Goal: Information Seeking & Learning: Learn about a topic

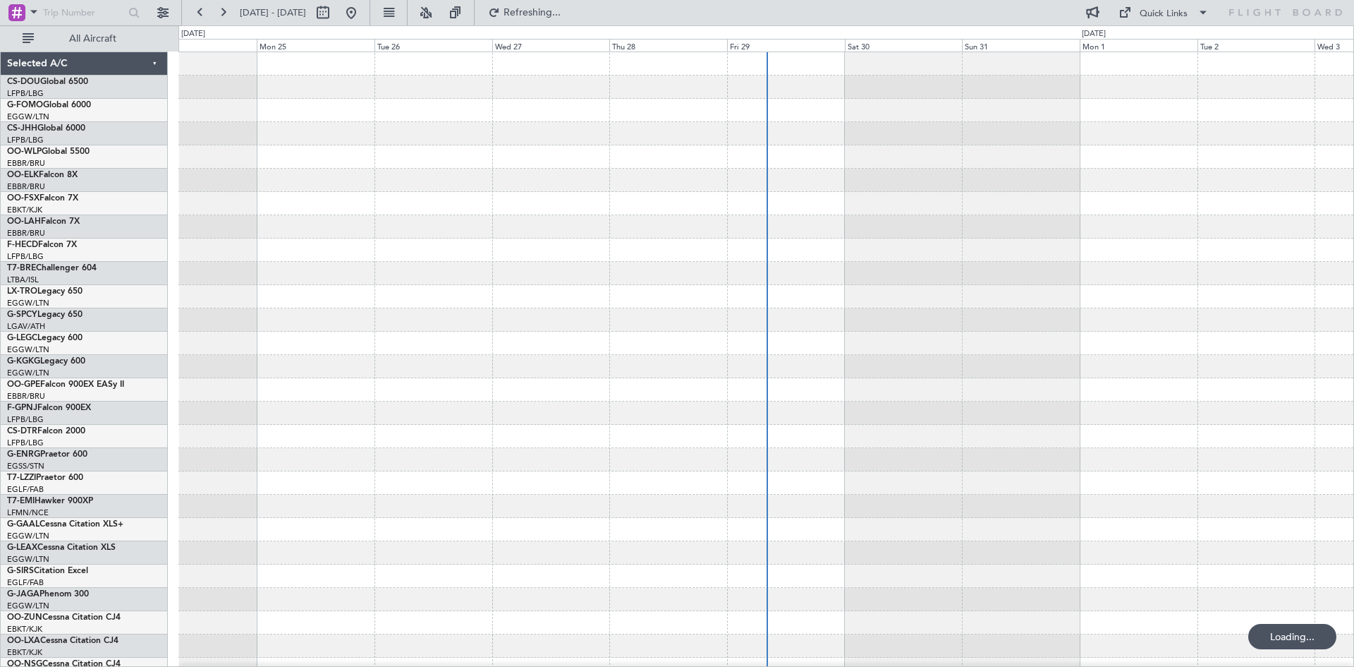
click at [805, 181] on div at bounding box center [765, 180] width 1175 height 23
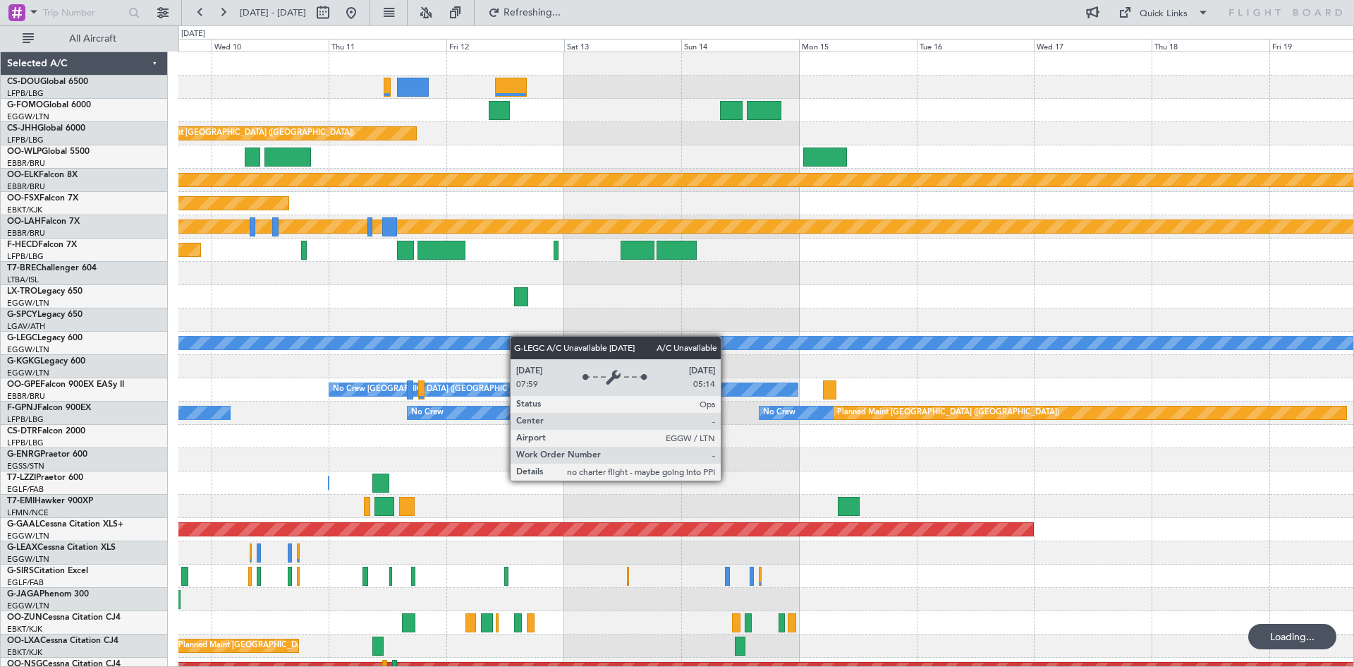
click at [472, 345] on div "Planned Maint [GEOGRAPHIC_DATA] ([GEOGRAPHIC_DATA]) Planned Maint [GEOGRAPHIC_D…" at bounding box center [765, 424] width 1175 height 745
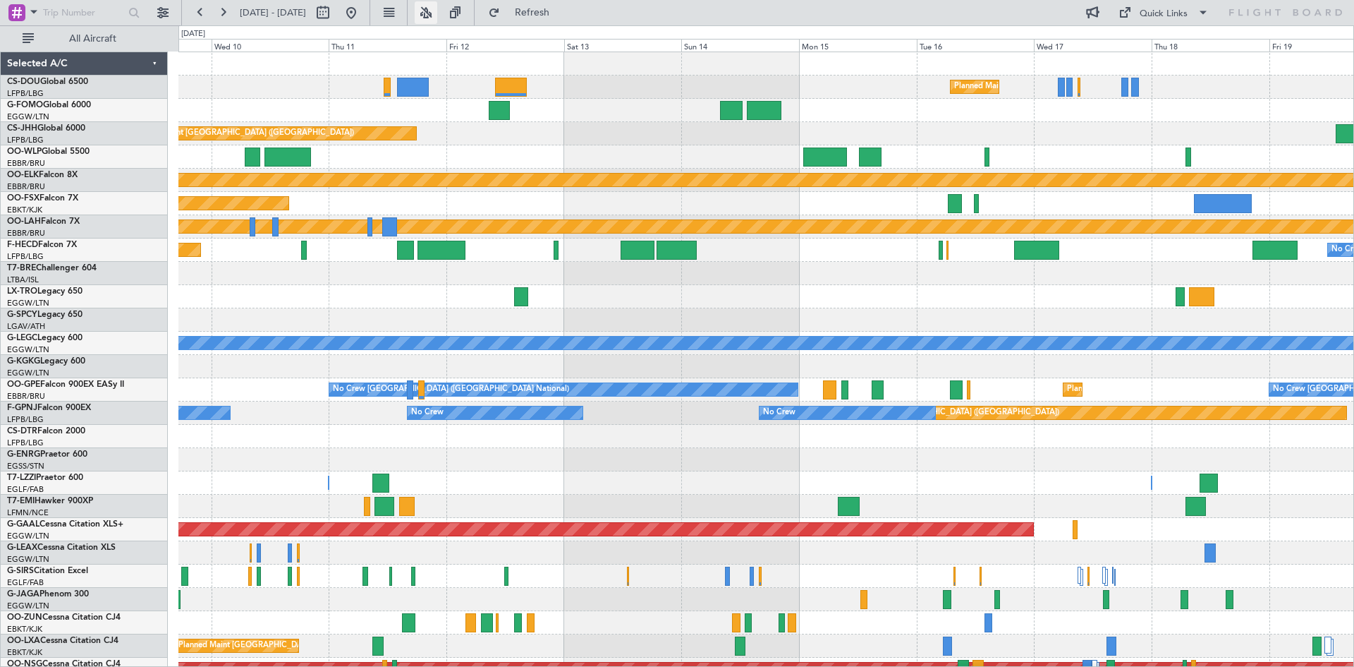
click at [437, 12] on button at bounding box center [426, 12] width 23 height 23
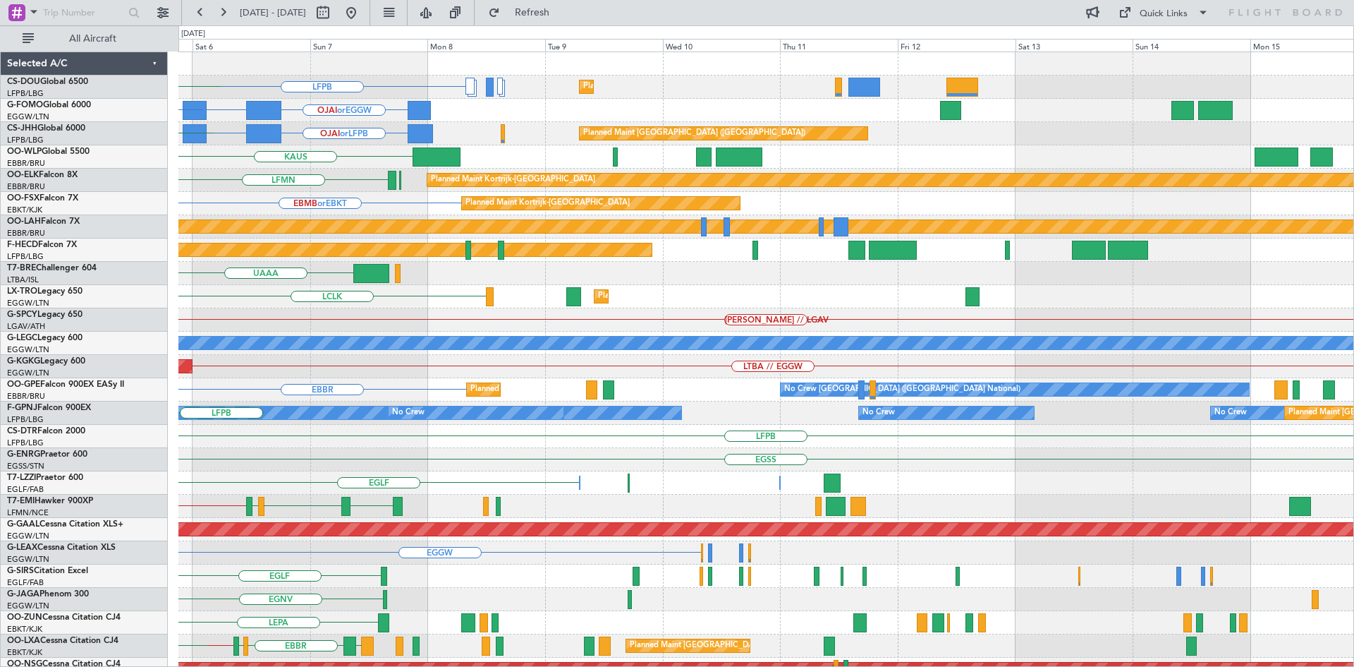
click at [0, 446] on div "LFPB Planned Maint [GEOGRAPHIC_DATA] ([GEOGRAPHIC_DATA]) [GEOGRAPHIC_DATA] LIML…" at bounding box center [677, 345] width 1354 height 641
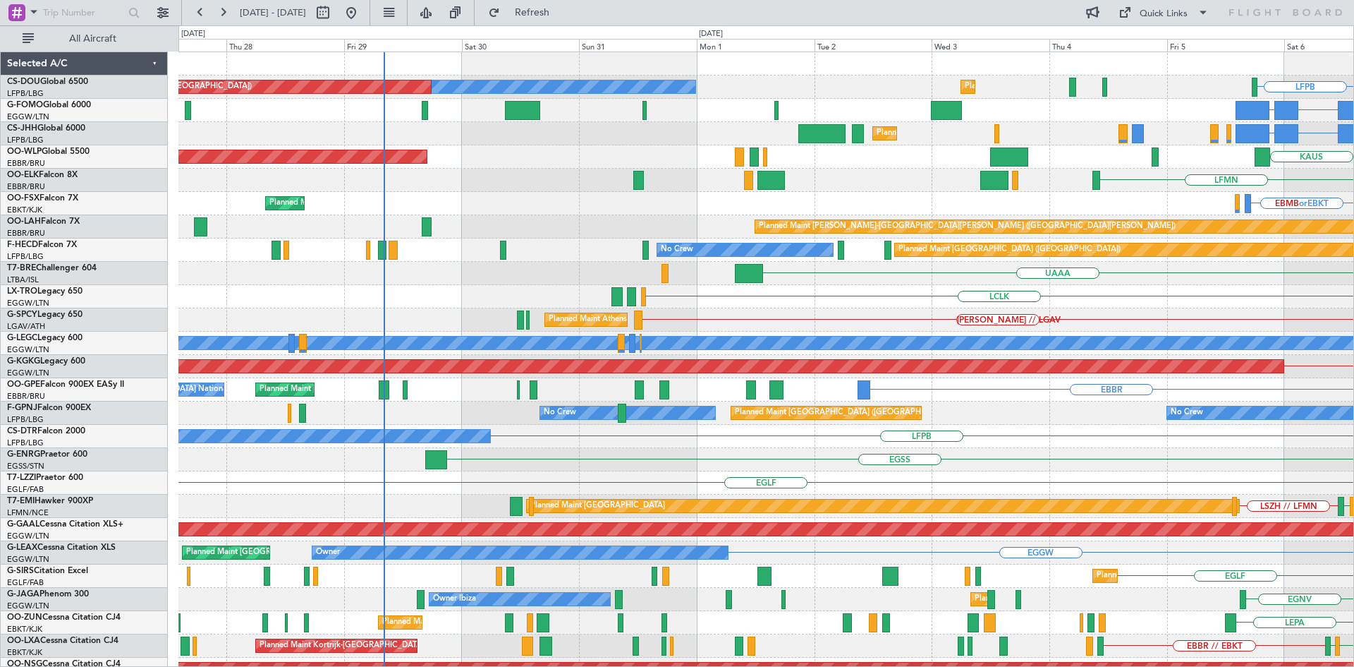
click at [1354, 355] on html "[DATE] - [DATE] Refresh Quick Links All Aircraft LFPB Planned Maint [GEOGRAPHIC…" at bounding box center [677, 333] width 1354 height 667
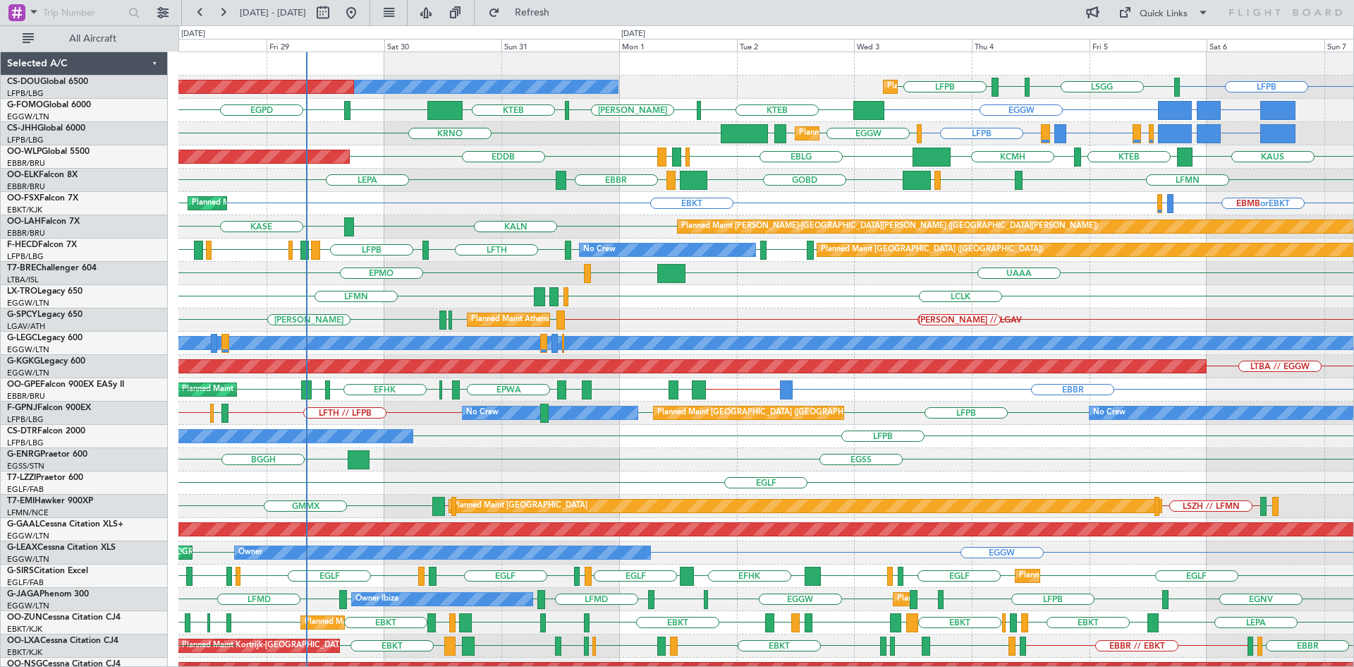
click at [895, 317] on div "Planned Maint [GEOGRAPHIC_DATA] ([GEOGRAPHIC_DATA]) No Crew Planned Maint [GEOG…" at bounding box center [765, 424] width 1175 height 745
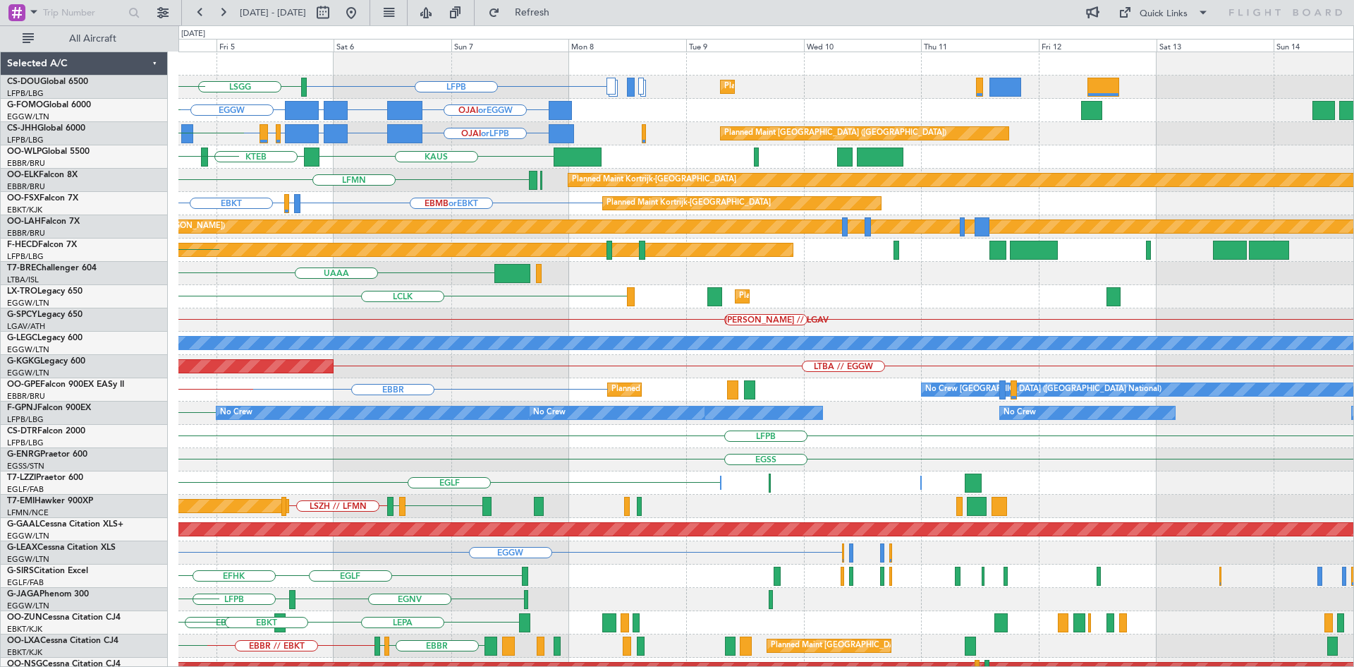
click at [239, 312] on div "LFPB [GEOGRAPHIC_DATA] Planned Maint [GEOGRAPHIC_DATA] ([GEOGRAPHIC_DATA]) LIML…" at bounding box center [765, 424] width 1175 height 745
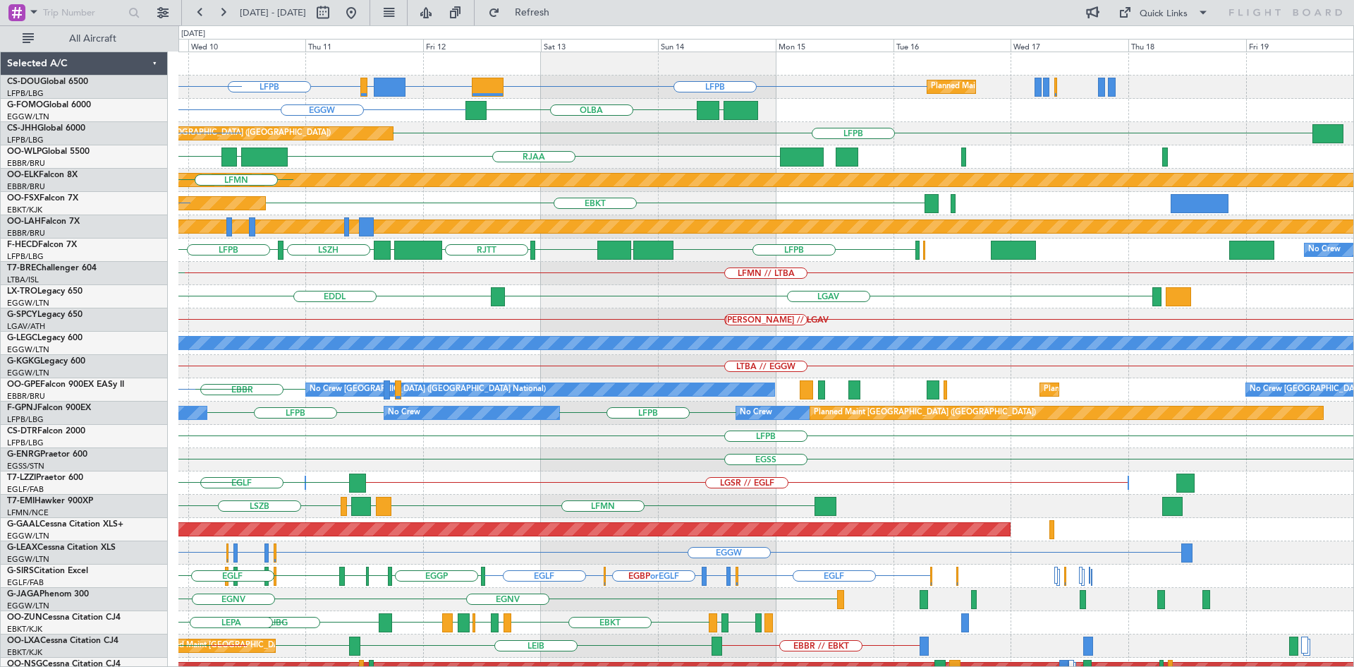
click at [448, 316] on div "[PERSON_NAME] // LGAV" at bounding box center [765, 319] width 1175 height 23
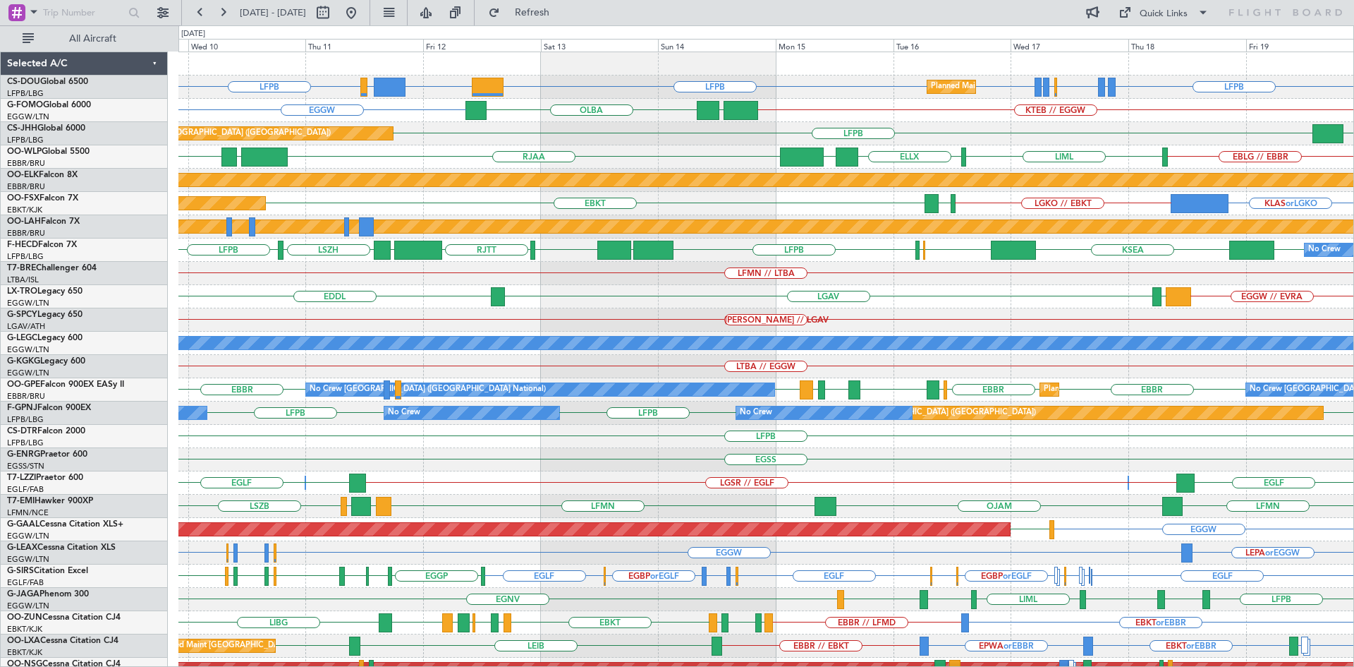
click at [607, 456] on div "EGSS" at bounding box center [765, 459] width 1175 height 23
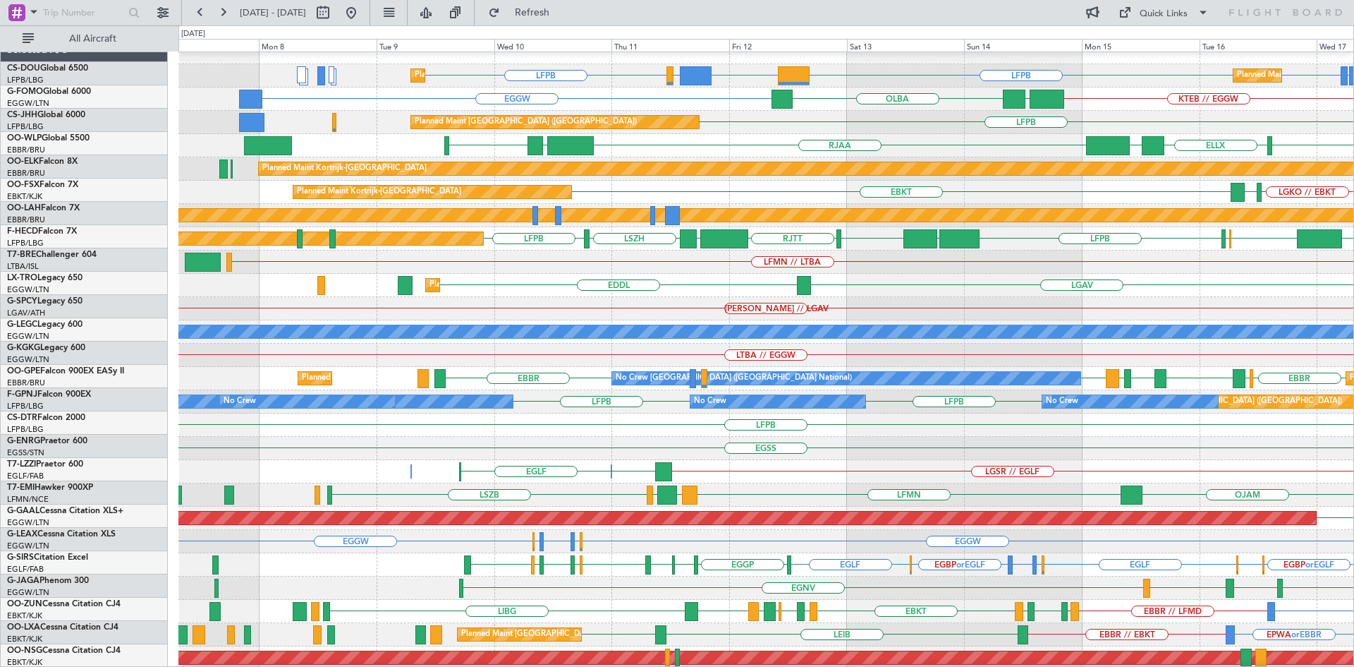
scroll to position [11, 0]
click at [897, 471] on div "EGLF LGSR // EGLF [GEOGRAPHIC_DATA] Owner Owner Owner EGLF // LGSR [GEOGRAPHIC_…" at bounding box center [765, 471] width 1175 height 23
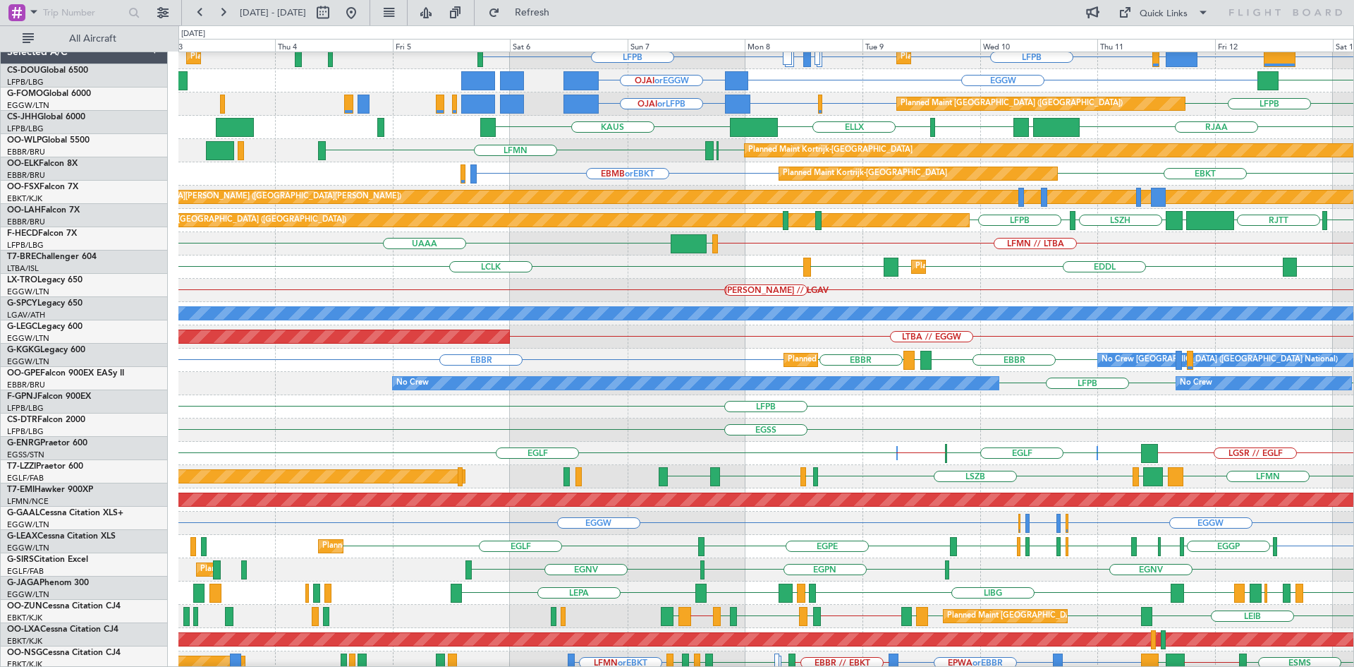
scroll to position [30, 0]
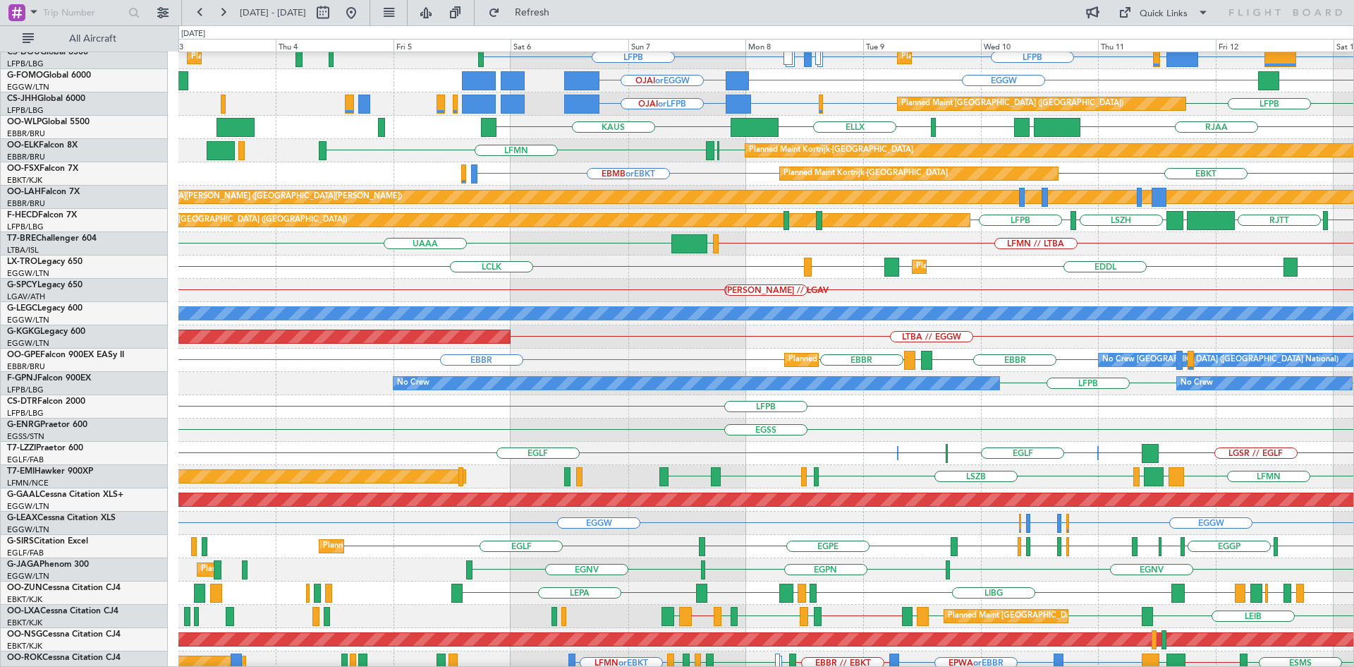
click at [1339, 430] on div "EGSS" at bounding box center [765, 429] width 1175 height 23
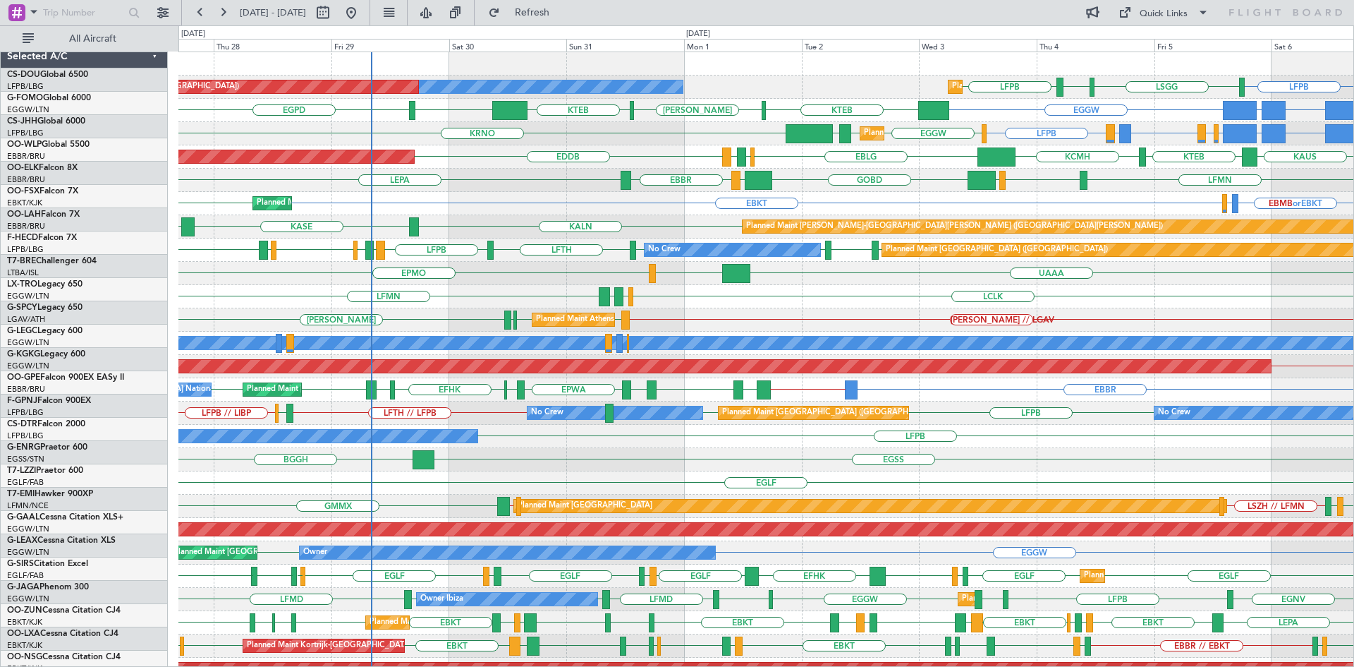
scroll to position [0, 0]
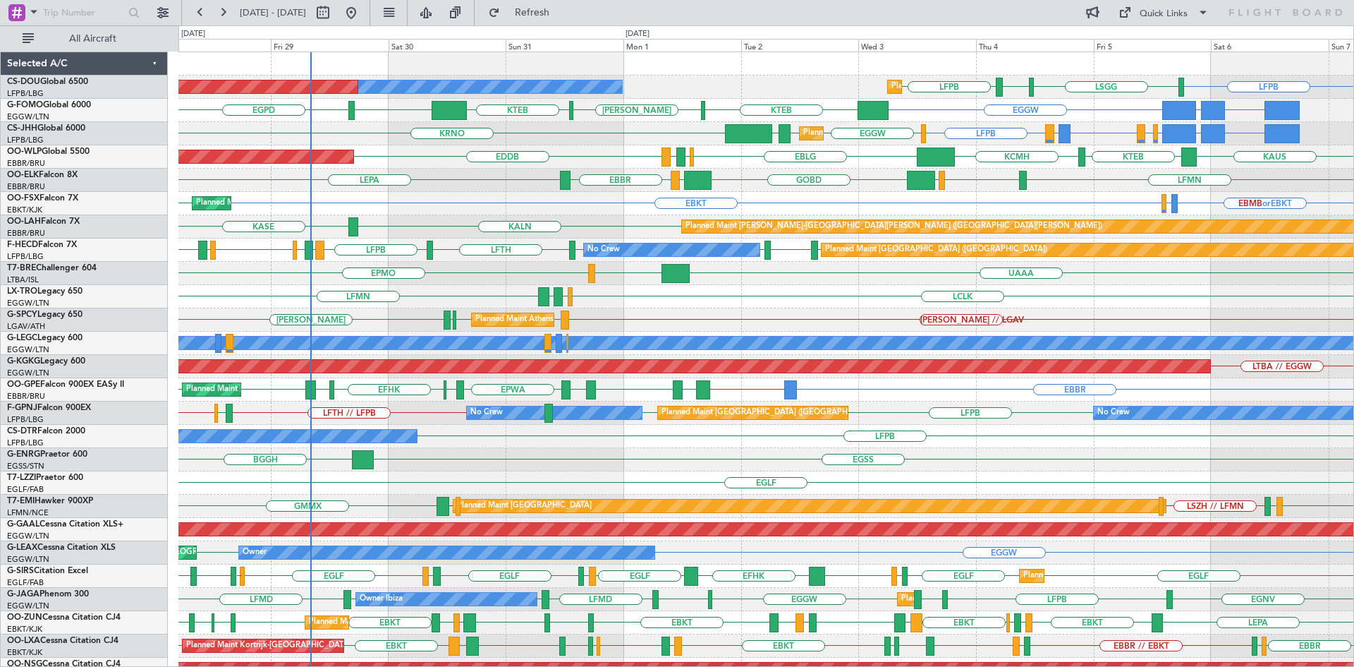
click at [773, 317] on div "LFPB [GEOGRAPHIC_DATA] LIML LFPB Planned Maint [GEOGRAPHIC_DATA] ([GEOGRAPHIC_D…" at bounding box center [765, 424] width 1175 height 745
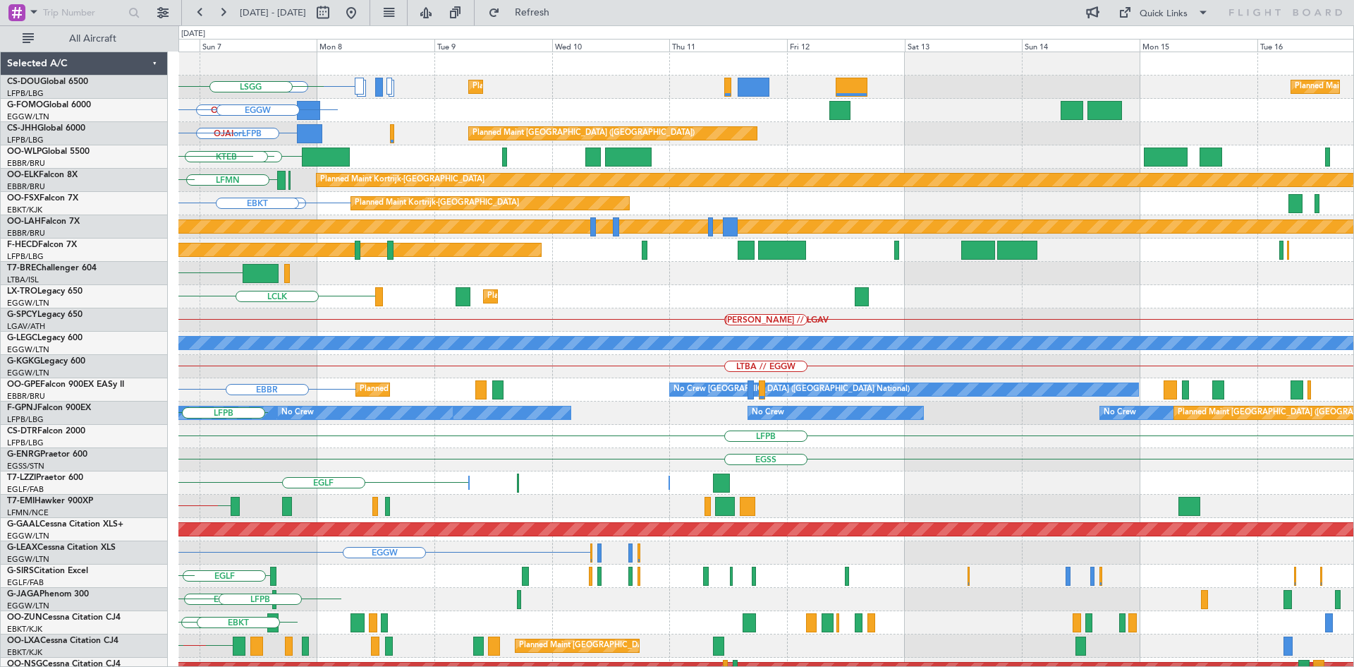
click at [0, 344] on div "LFPB Planned Maint [GEOGRAPHIC_DATA] ([GEOGRAPHIC_DATA]) Planned Maint [GEOGRAP…" at bounding box center [677, 345] width 1354 height 641
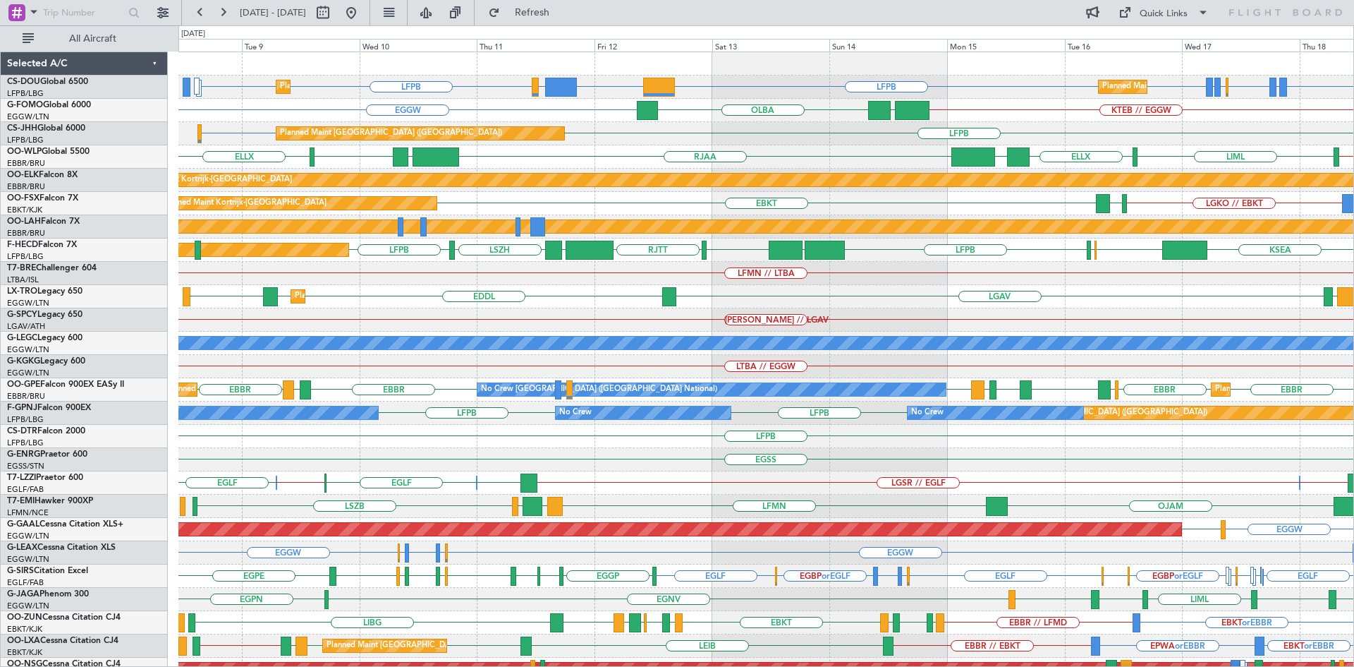
click at [768, 309] on div "LFPB LFPB LFPB DGAA or LFPB ETSI or LFPB LFPB LFPB LFMN or LFPB LFTH or LFPB LF…" at bounding box center [765, 424] width 1175 height 745
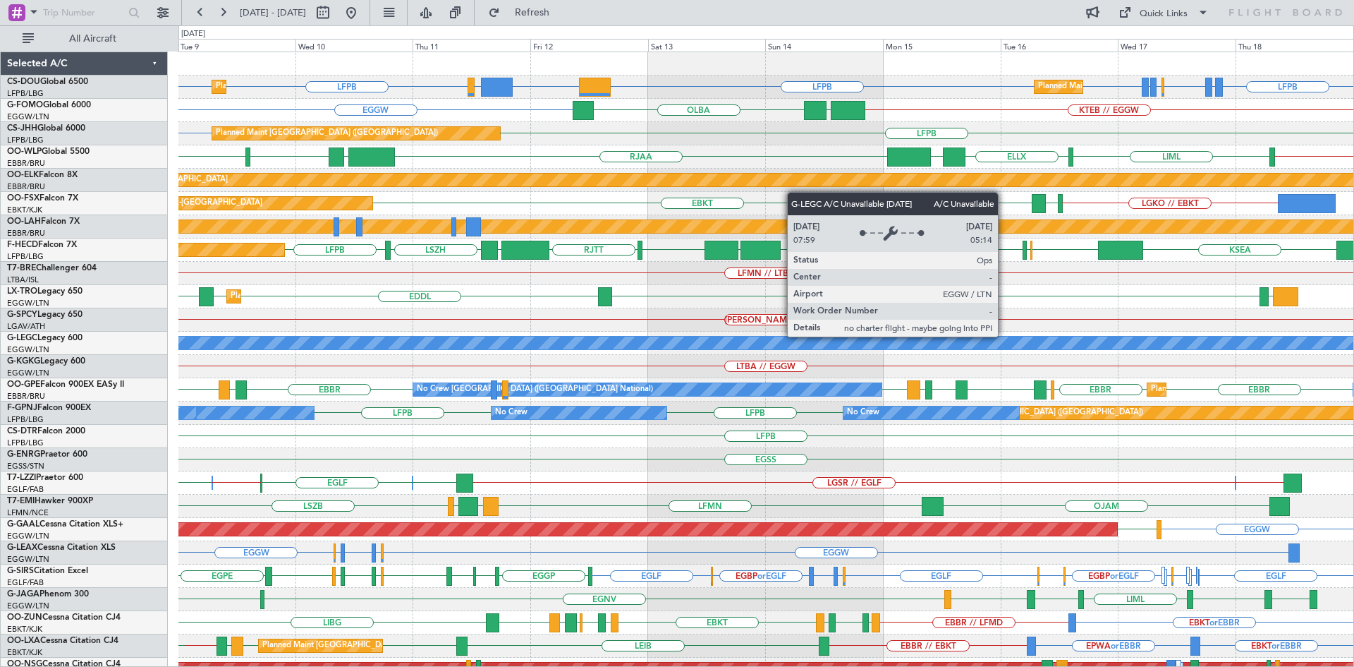
click at [702, 336] on div "A/C Unavailable [GEOGRAPHIC_DATA] ([GEOGRAPHIC_DATA])" at bounding box center [766, 343] width 3526 height 14
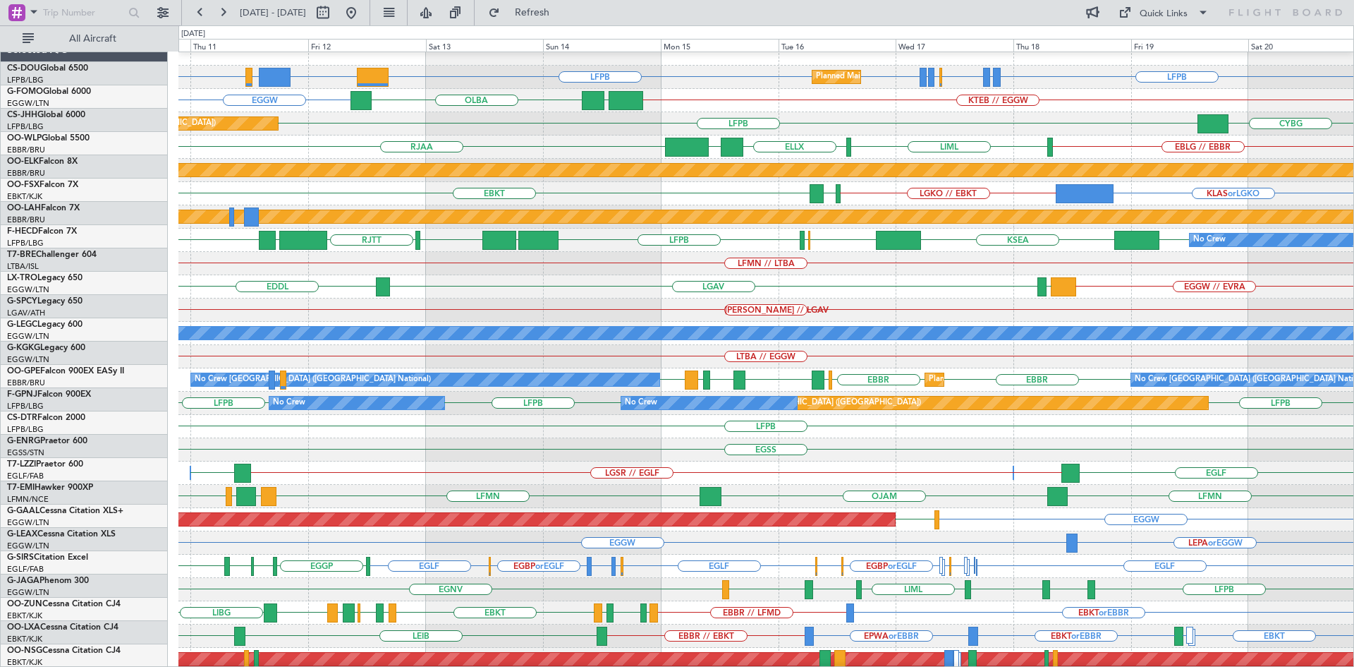
scroll to position [10, 0]
click at [423, 274] on div "LFMN // LTBA" at bounding box center [765, 263] width 1175 height 23
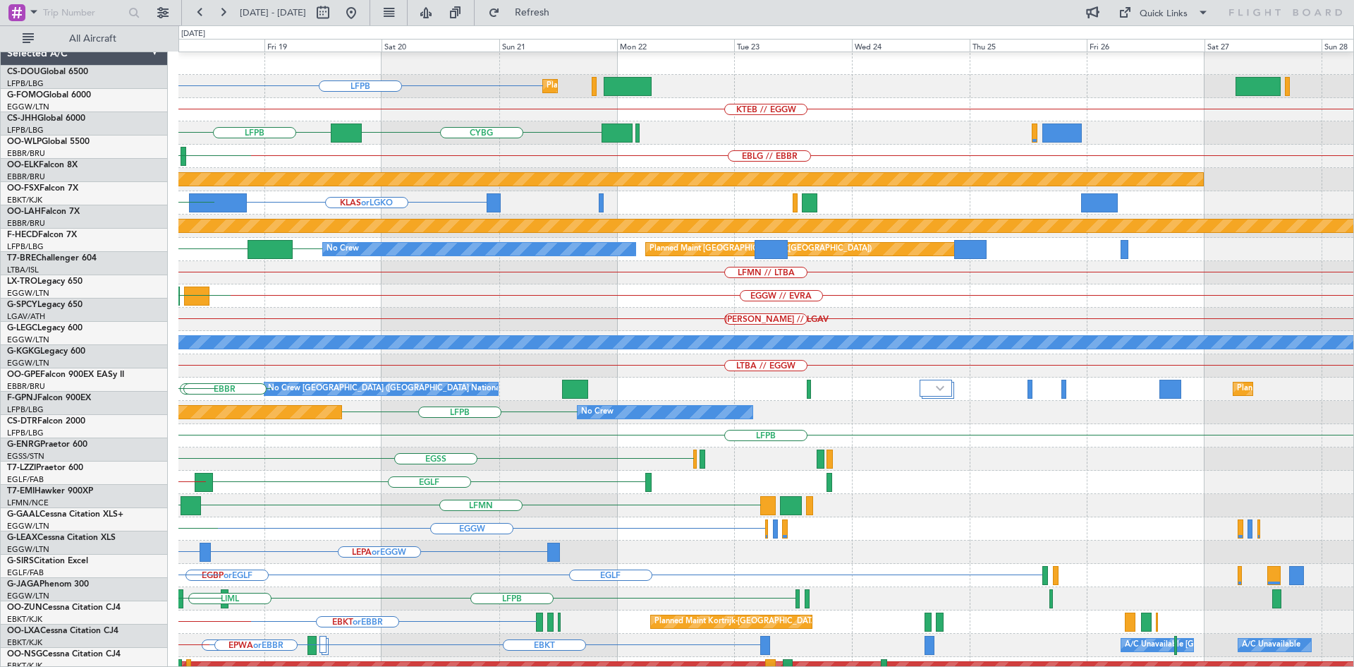
scroll to position [1, 0]
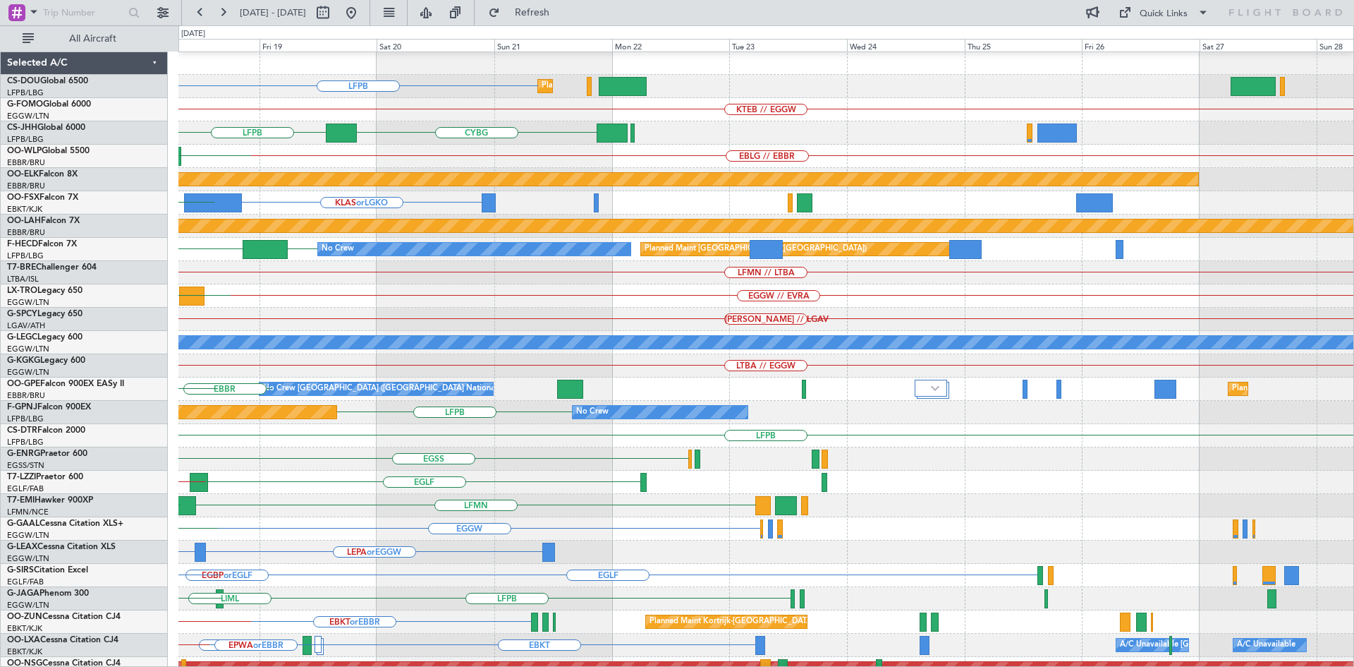
click at [84, 205] on div "LFPB Planned Maint [GEOGRAPHIC_DATA] ([GEOGRAPHIC_DATA]) Planned Maint [GEOGRAP…" at bounding box center [677, 345] width 1354 height 641
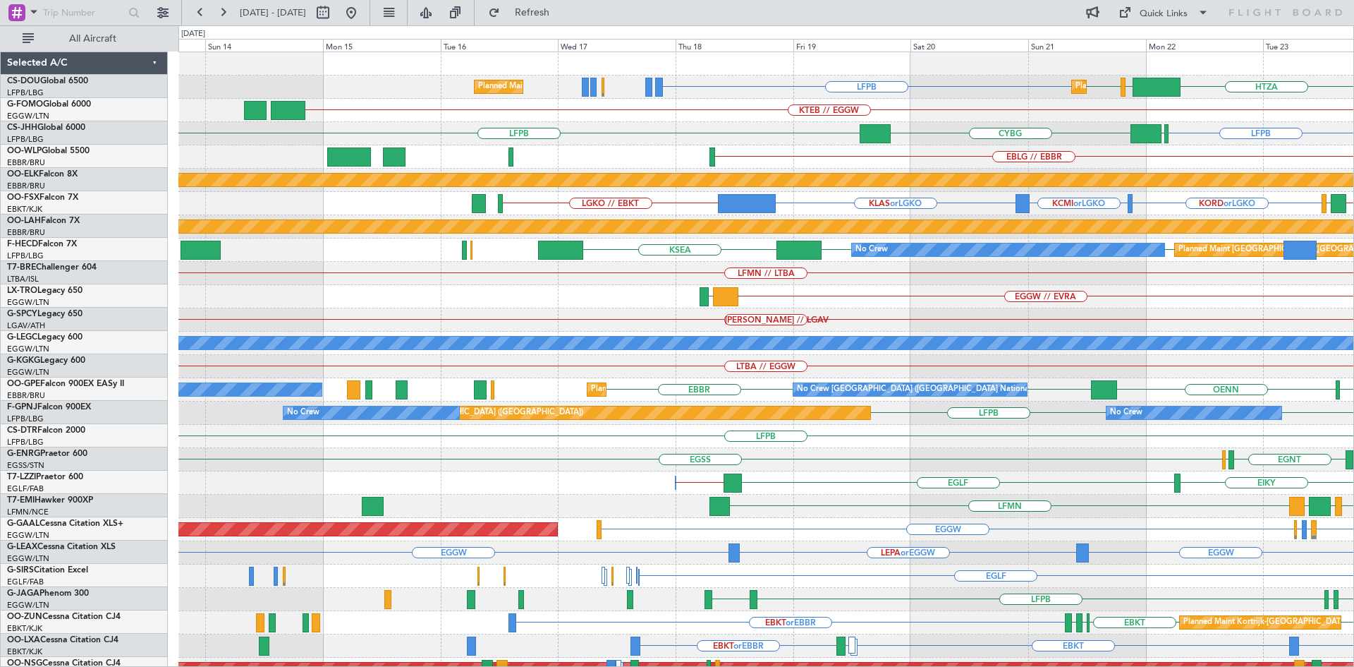
scroll to position [0, 0]
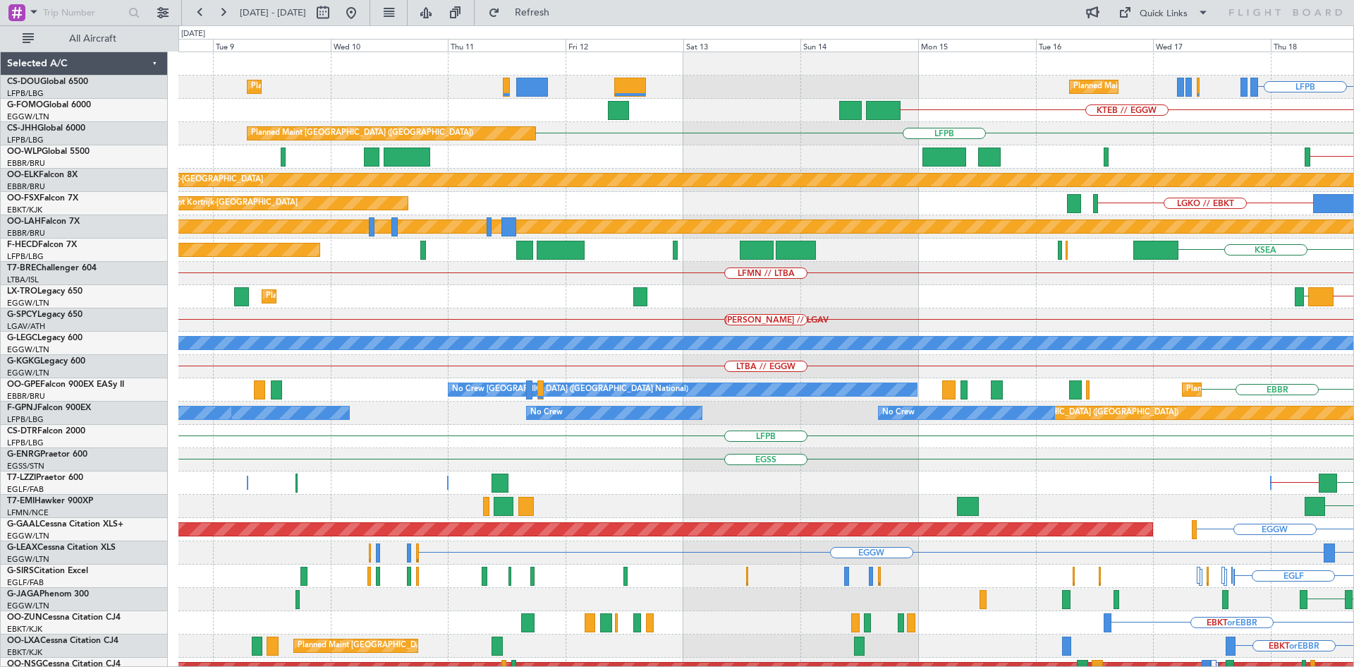
click at [1354, 288] on html "[DATE] - [DATE] Refresh Quick Links All Aircraft LFPB Planned Maint [GEOGRAPHIC…" at bounding box center [677, 333] width 1354 height 667
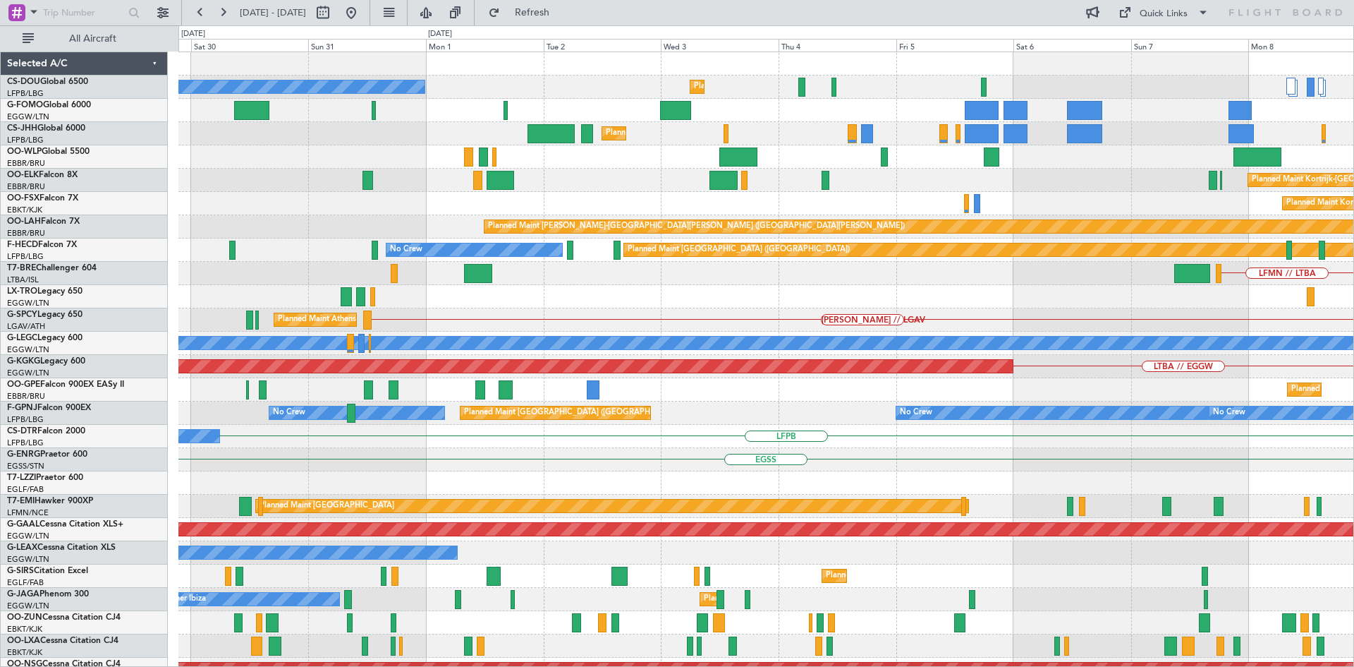
click at [1354, 337] on html "[DATE] - [DATE] Refresh Quick Links All Aircraft Planned Maint [GEOGRAPHIC_DATA…" at bounding box center [677, 333] width 1354 height 667
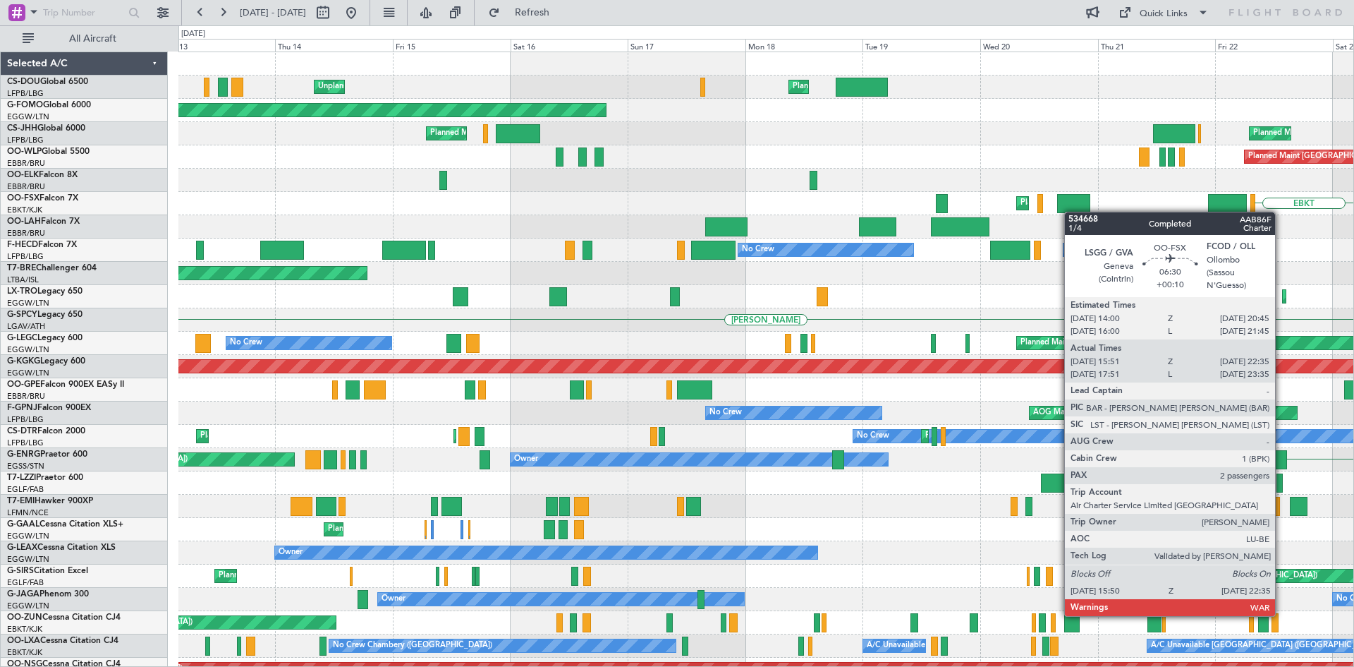
click at [1072, 212] on div "Planned Maint [GEOGRAPHIC_DATA] ([GEOGRAPHIC_DATA]) Unplanned Maint [GEOGRAPHIC…" at bounding box center [765, 424] width 1175 height 745
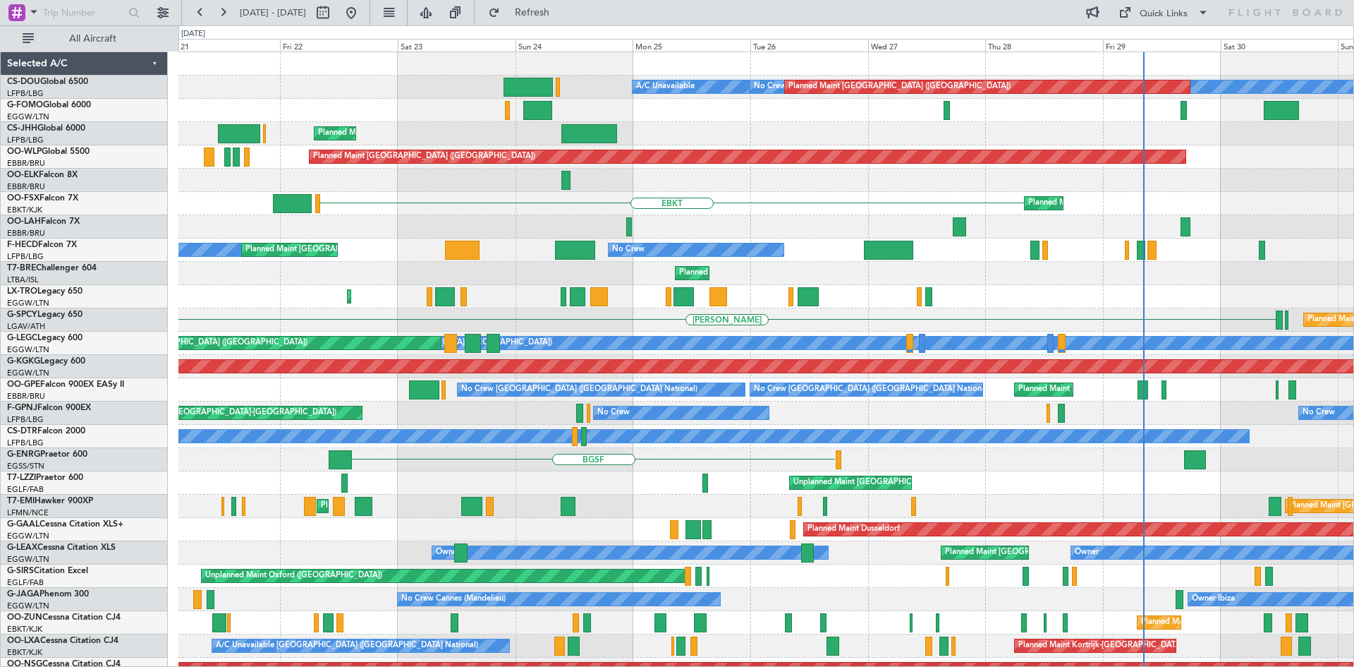
click at [0, 217] on div "No Crew A/C Unavailable Planned Maint [GEOGRAPHIC_DATA] ([GEOGRAPHIC_DATA]) Pla…" at bounding box center [677, 345] width 1354 height 641
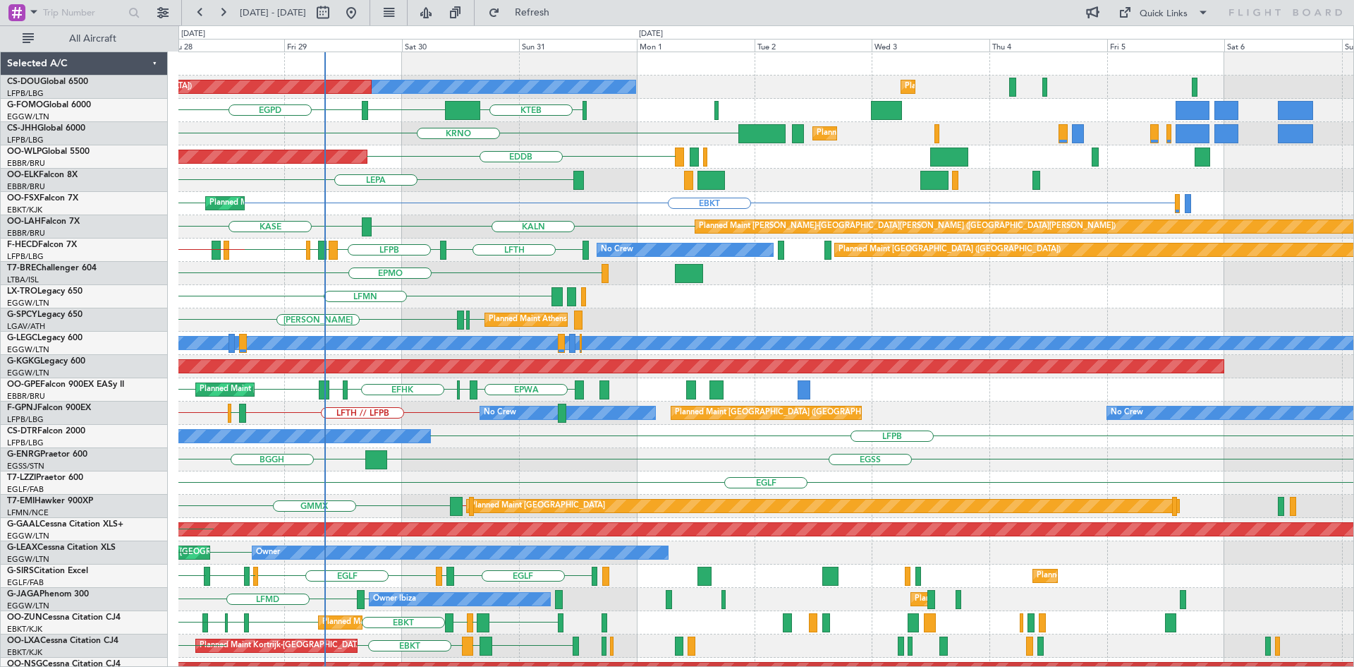
click at [470, 296] on div "No Crew Planned Maint [GEOGRAPHIC_DATA] ([GEOGRAPHIC_DATA]) Planned Maint [GEOG…" at bounding box center [765, 424] width 1175 height 745
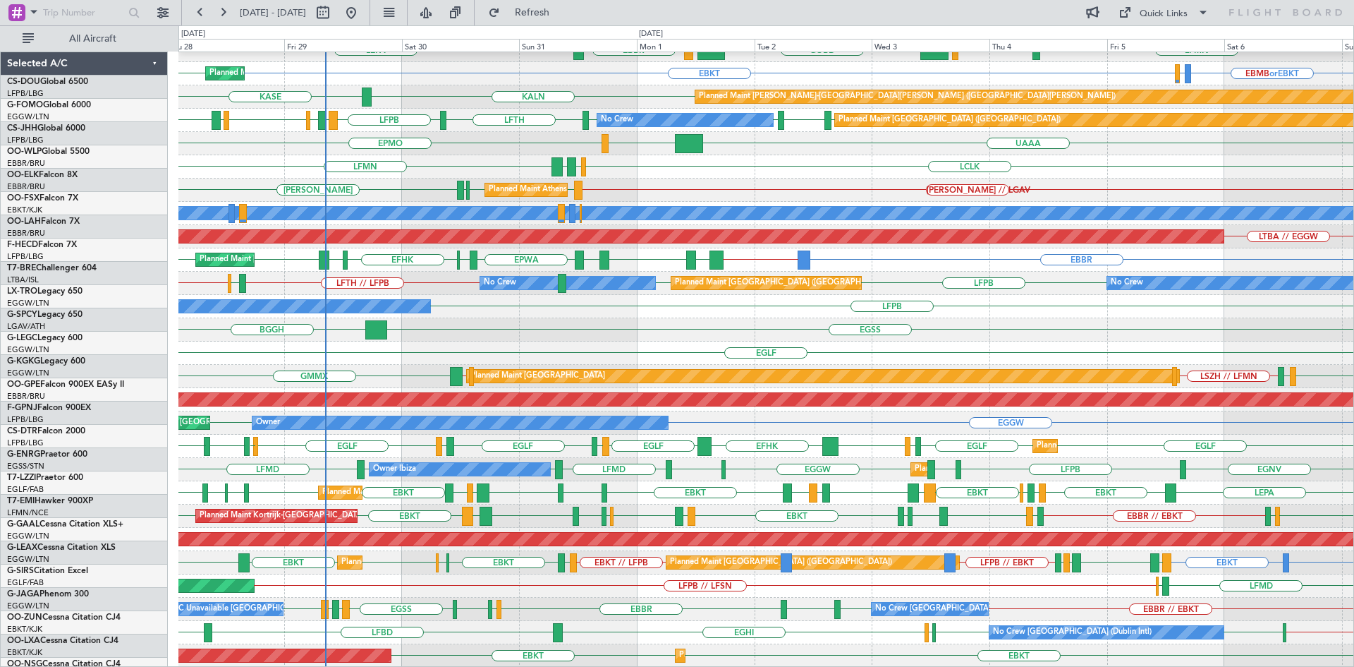
scroll to position [130, 0]
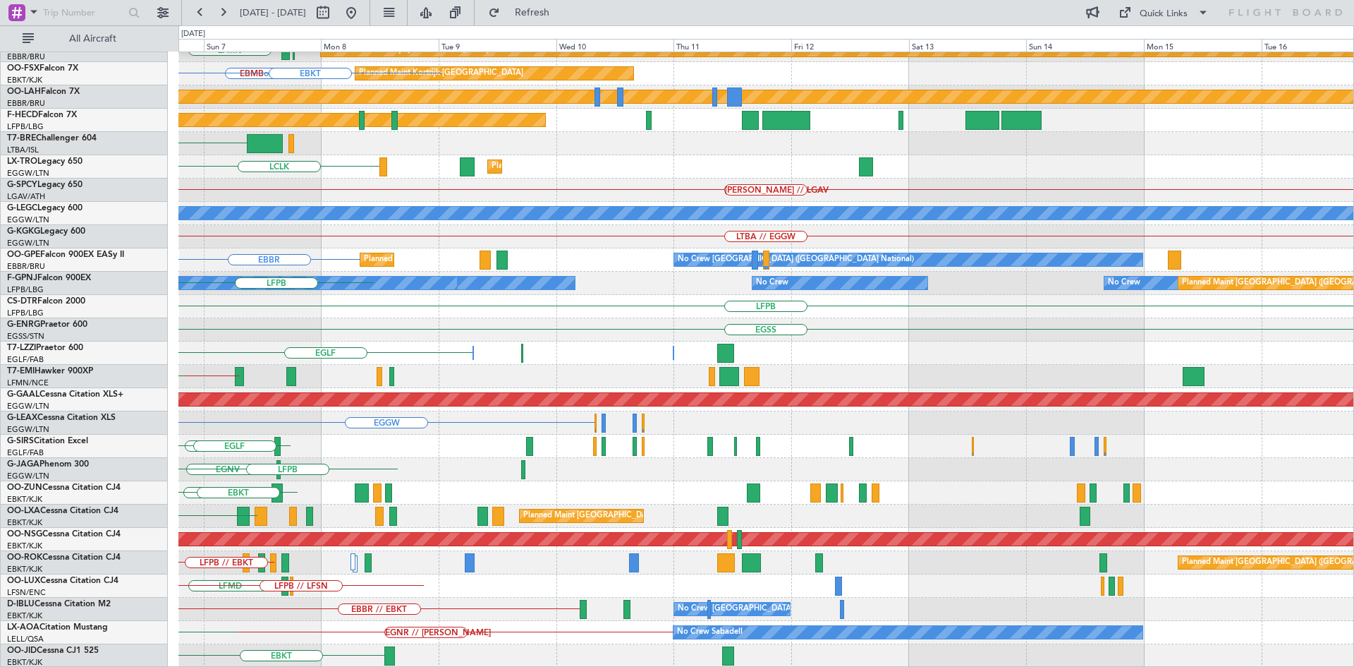
click at [0, 180] on div "[PERSON_NAME] KTEB KCMH LFMN Planned Maint [GEOGRAPHIC_DATA]-[GEOGRAPHIC_DATA] …" at bounding box center [677, 345] width 1354 height 641
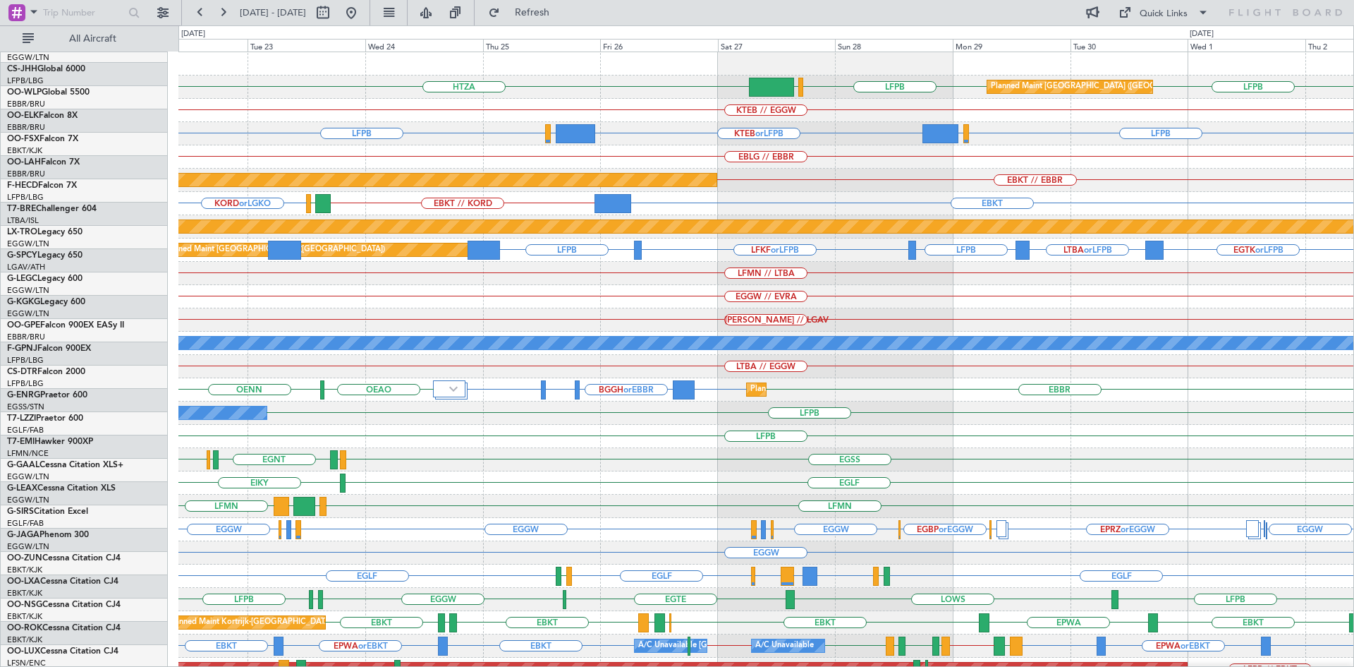
scroll to position [0, 0]
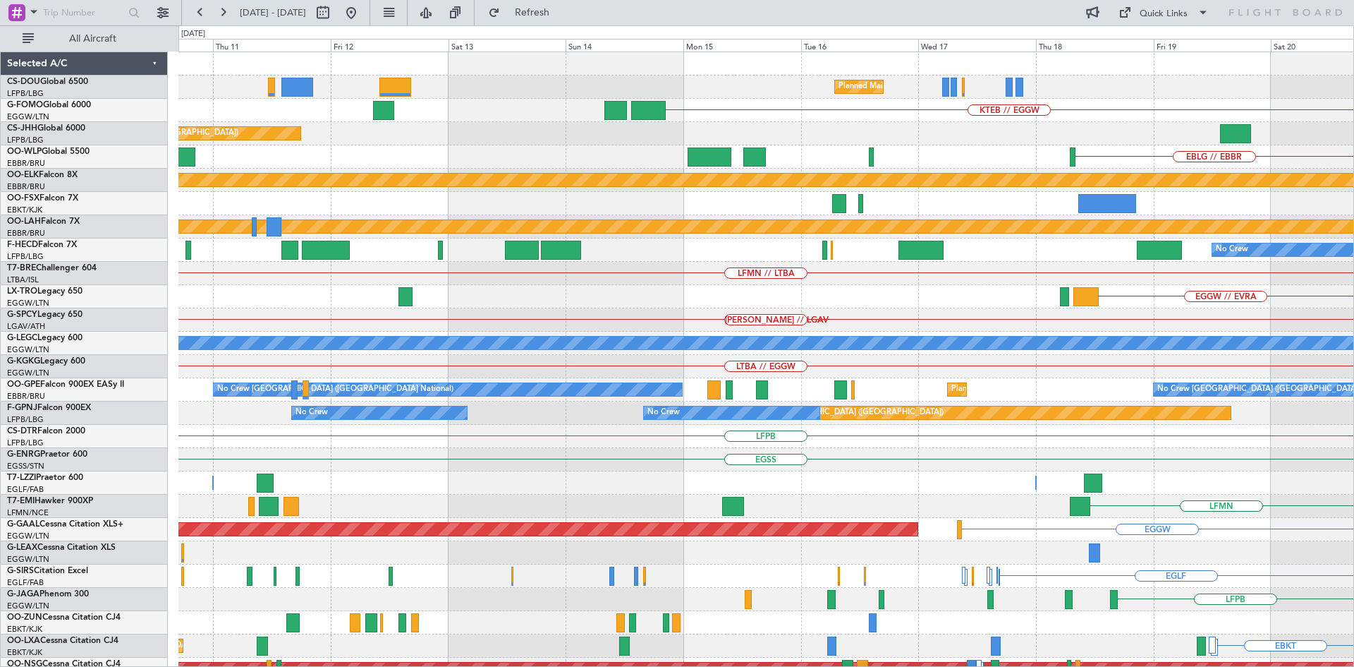
click at [1354, 307] on html "[DATE] - [DATE] Refresh Quick Links All Aircraft Planned Maint [GEOGRAPHIC_DATA…" at bounding box center [677, 333] width 1354 height 667
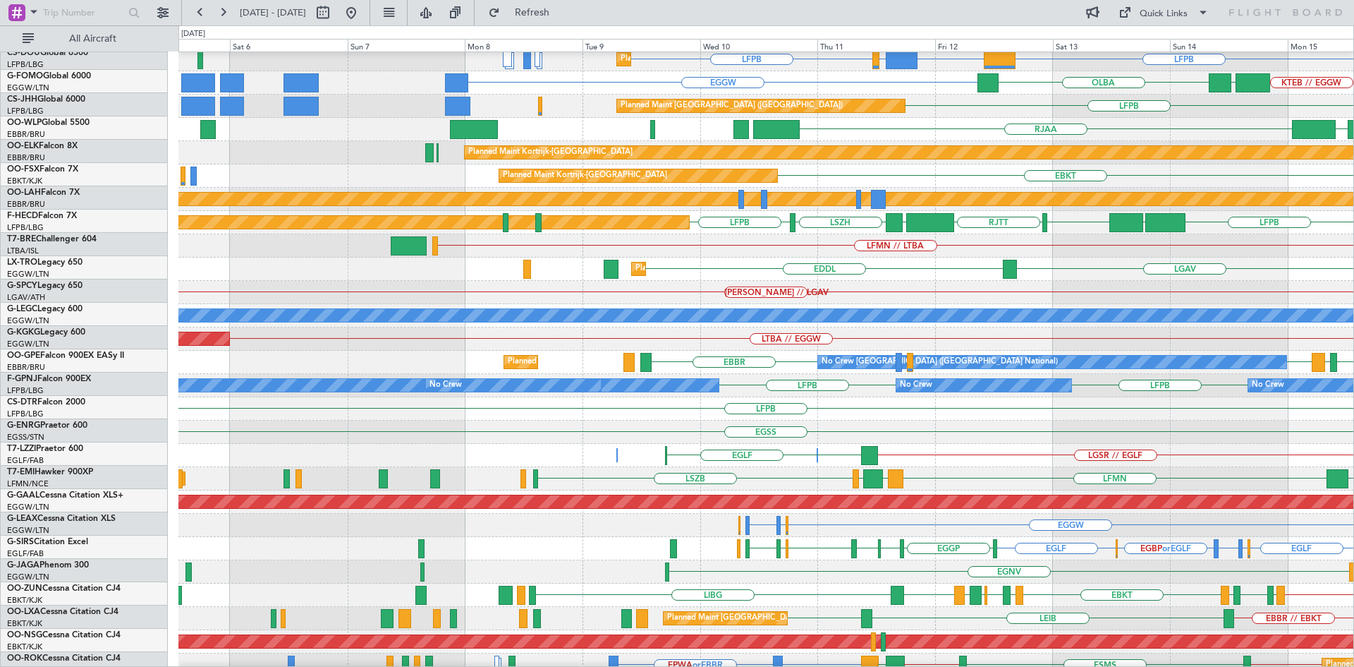
scroll to position [28, 0]
click at [952, 279] on div "EDDL LGAV Planned [GEOGRAPHIC_DATA]" at bounding box center [765, 268] width 1175 height 23
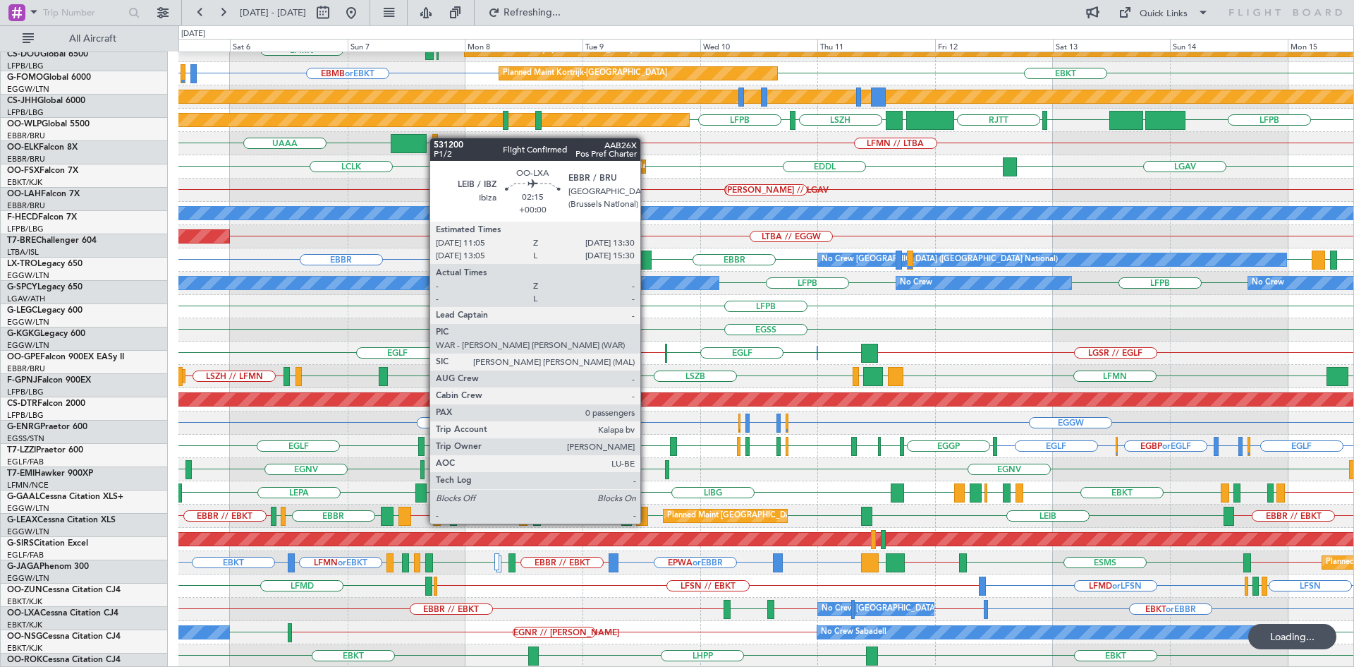
scroll to position [130, 0]
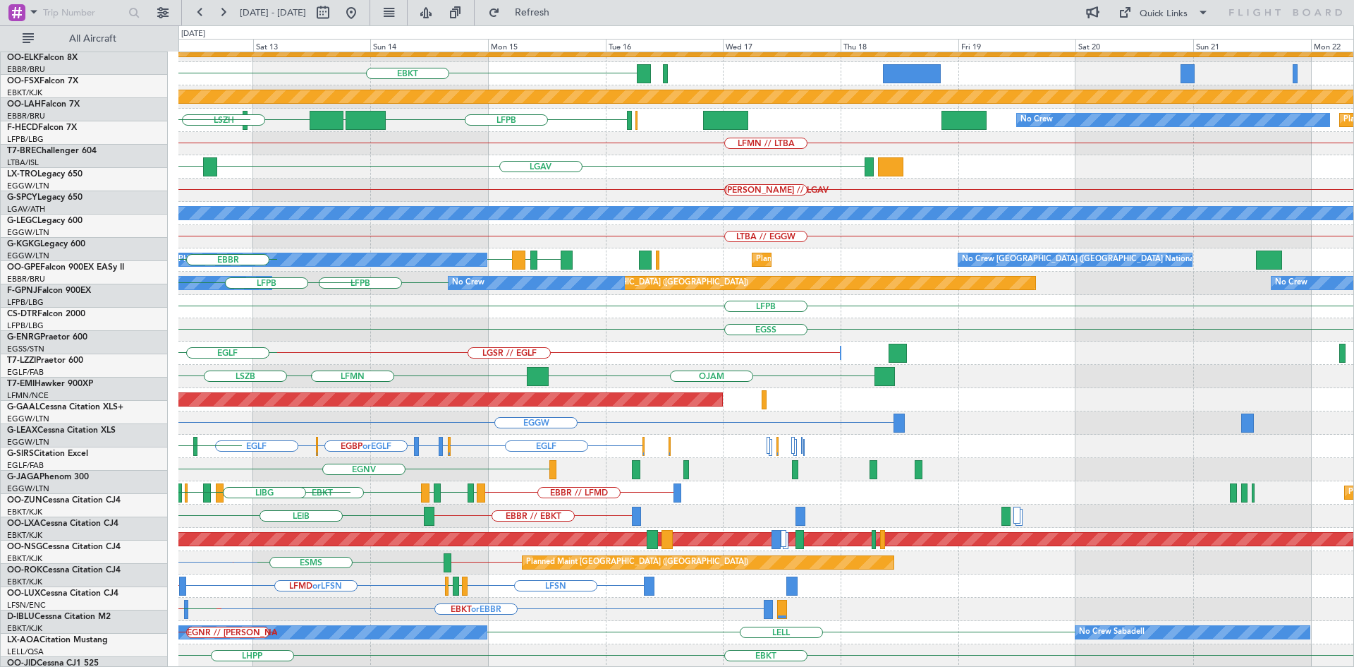
scroll to position [130, 0]
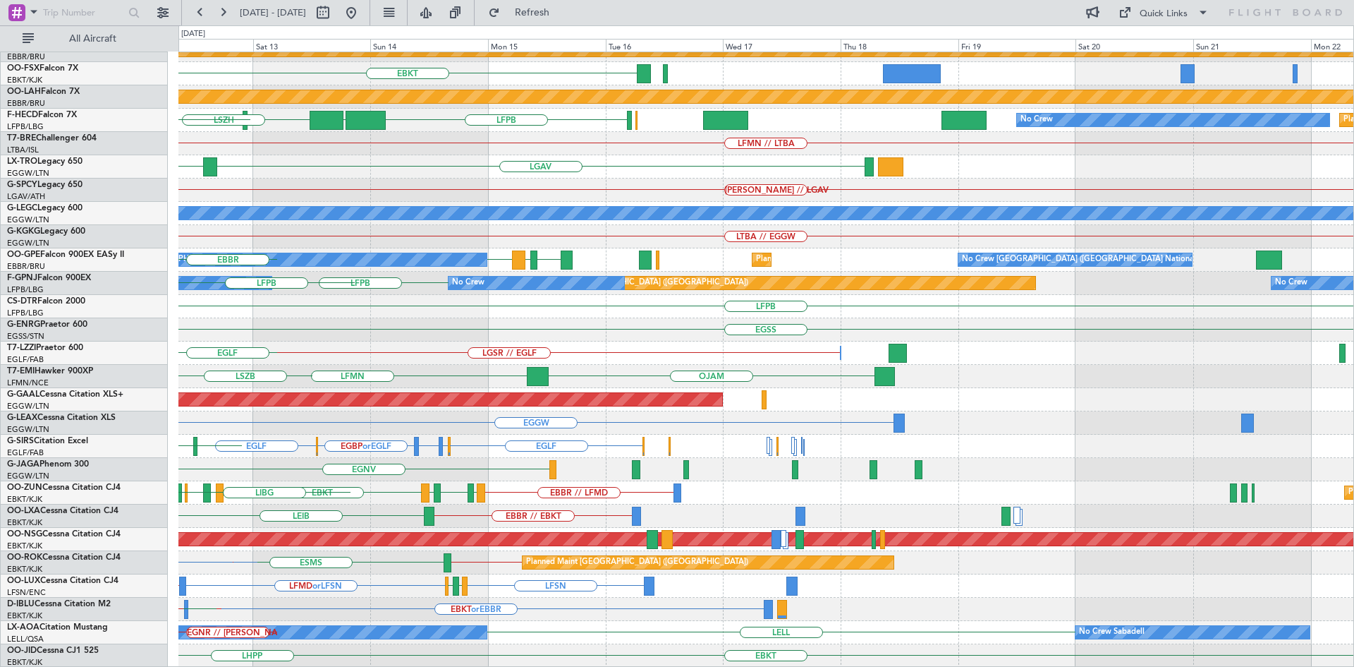
click at [191, 295] on div "RJAA UBBB LTCG LIML Planned Maint Kortrijk-Wevelgem EBKT Planned Maint Kortrijk…" at bounding box center [765, 294] width 1175 height 745
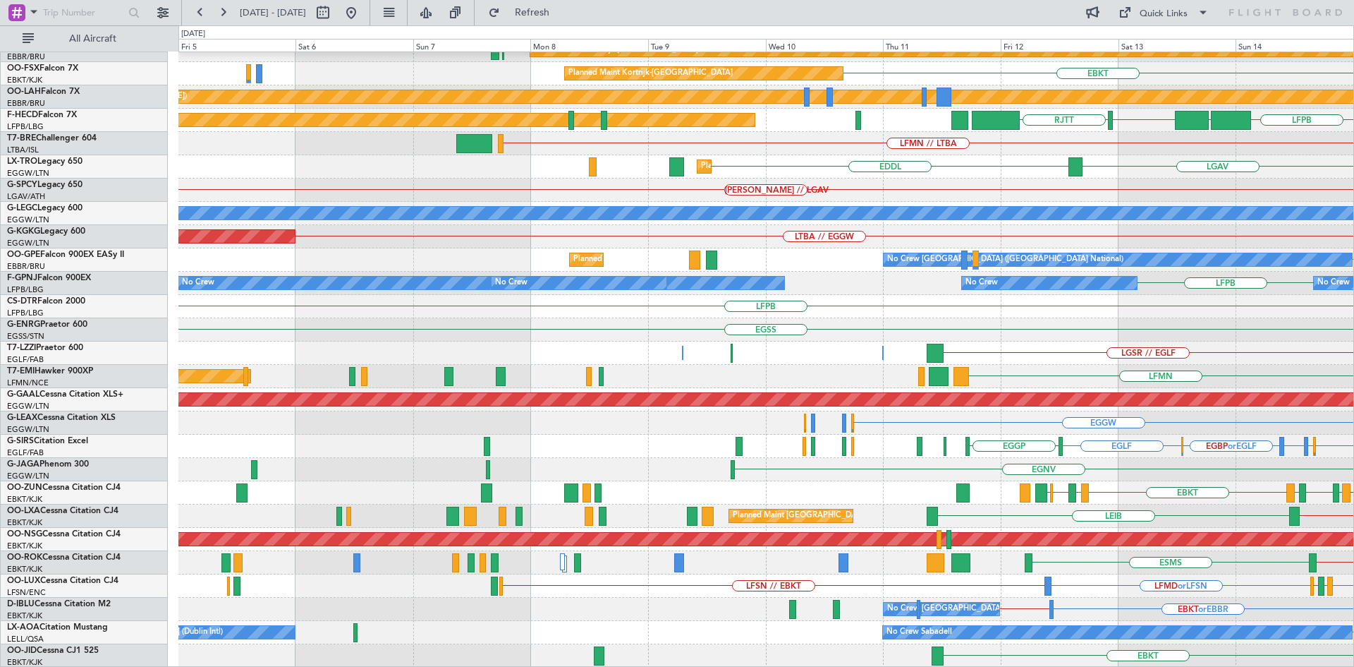
click at [1354, 545] on html "12 Sep 2025 - 22 Sep 2025 Refresh Quick Links All Aircraft RJAA UBBB ELLX LIML …" at bounding box center [677, 333] width 1354 height 667
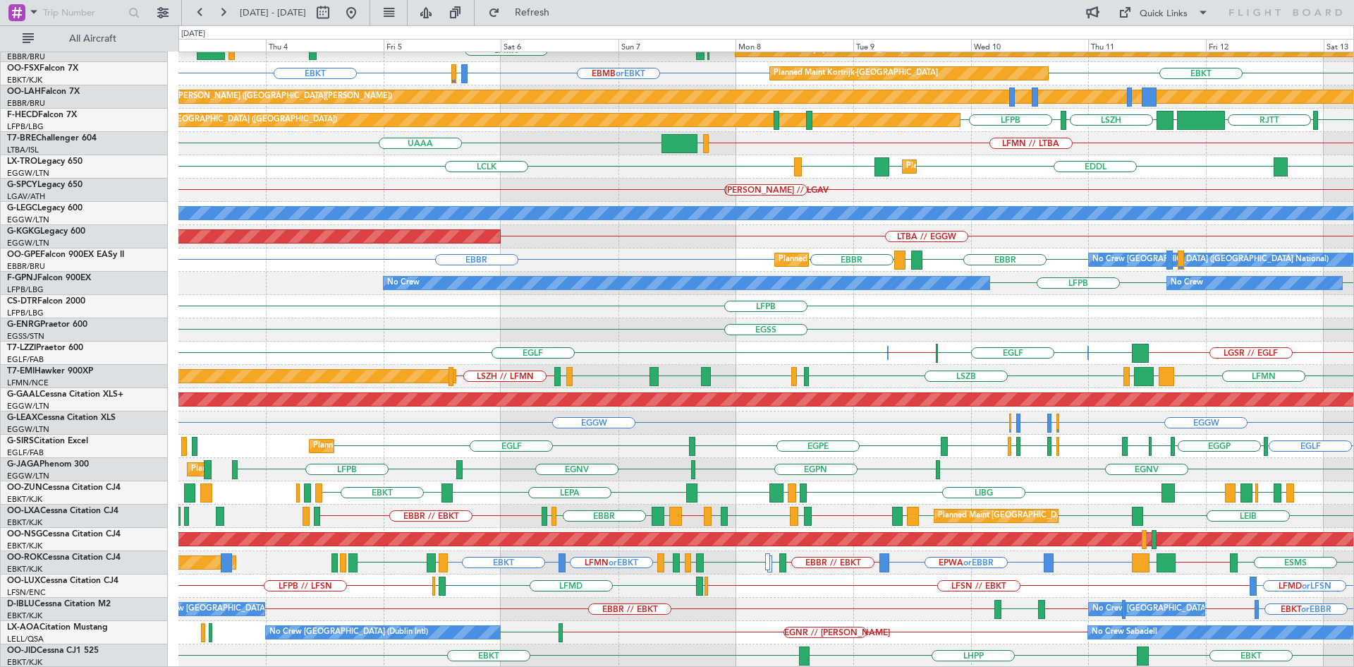
click at [619, 358] on div "EGLF EGLF // EGKB EGLF LGSR // EGLF EGLF Owner Owner" at bounding box center [765, 352] width 1175 height 23
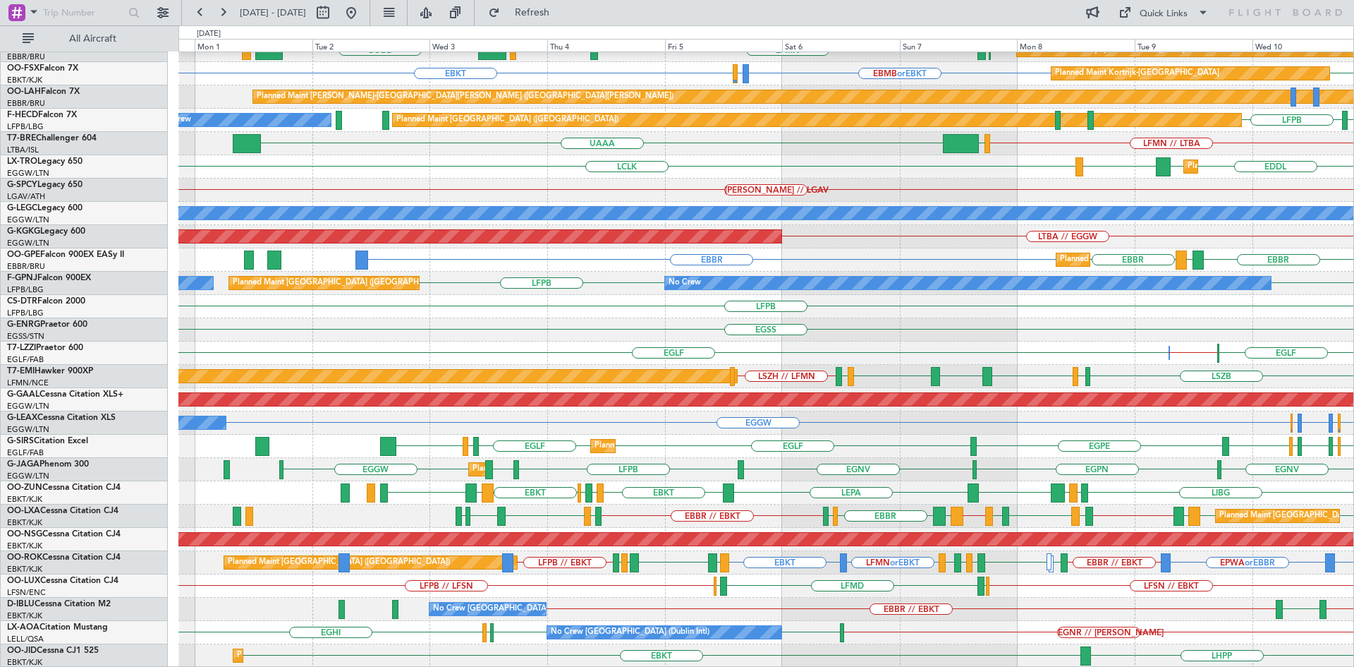
click at [596, 324] on div "LIML ELLX KAUS KTEB RJAA LTCG KCMH EBLG Planned Maint Berlin (Brandenburg) Plan…" at bounding box center [765, 294] width 1175 height 745
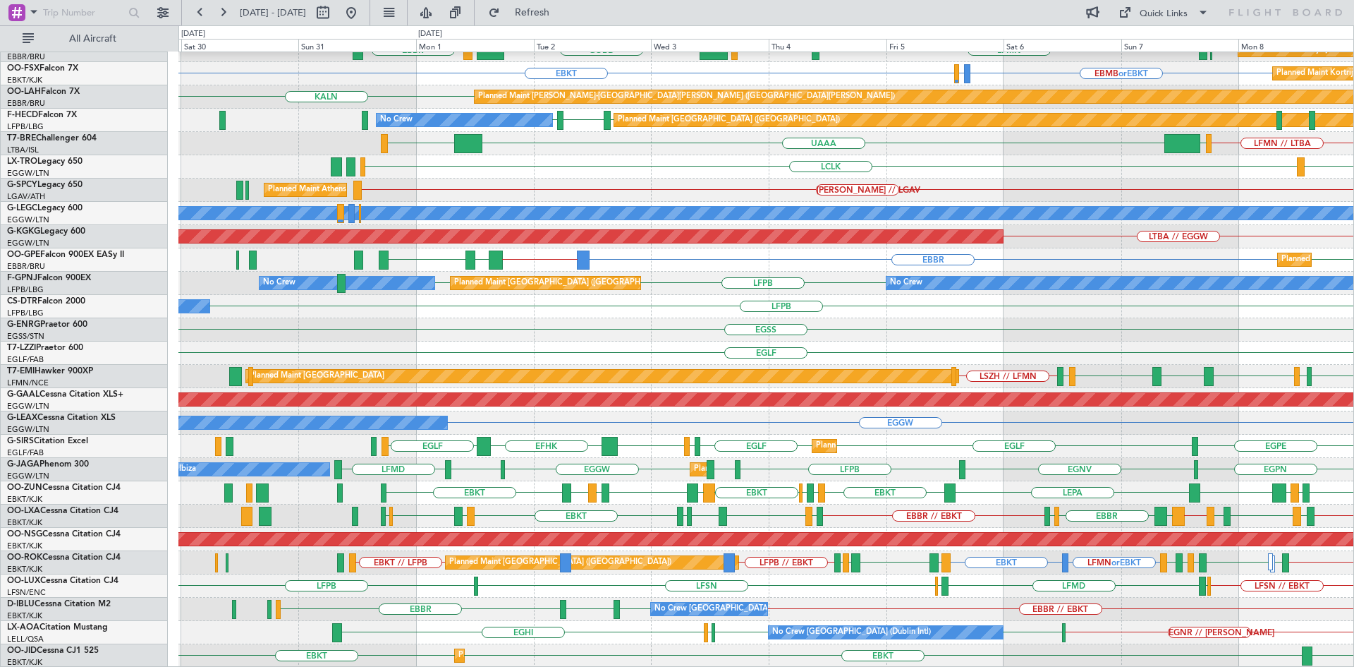
click at [749, 335] on div "EGSS" at bounding box center [765, 329] width 1175 height 23
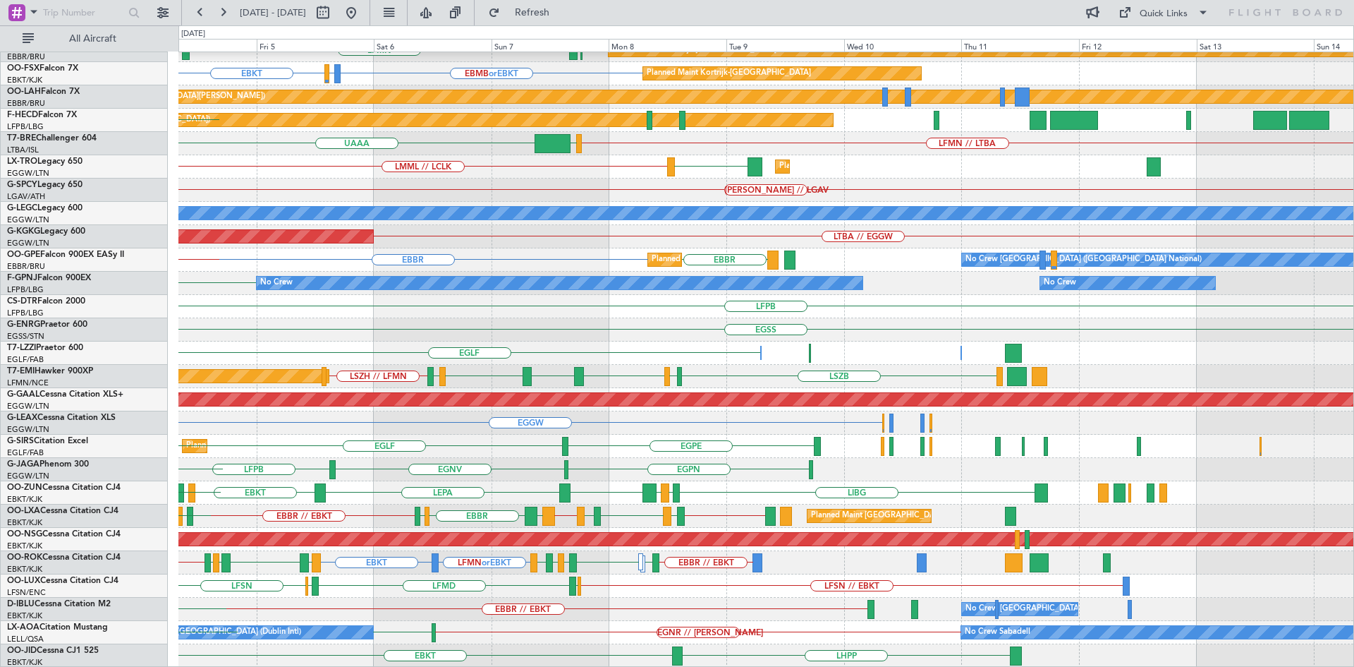
click at [285, 270] on div "ELLX KAUS KTEB KCMH EBLG EBKT EBBR LFMN EBBR Planned Maint Kortrijk-Wevelgem LI…" at bounding box center [765, 294] width 1175 height 745
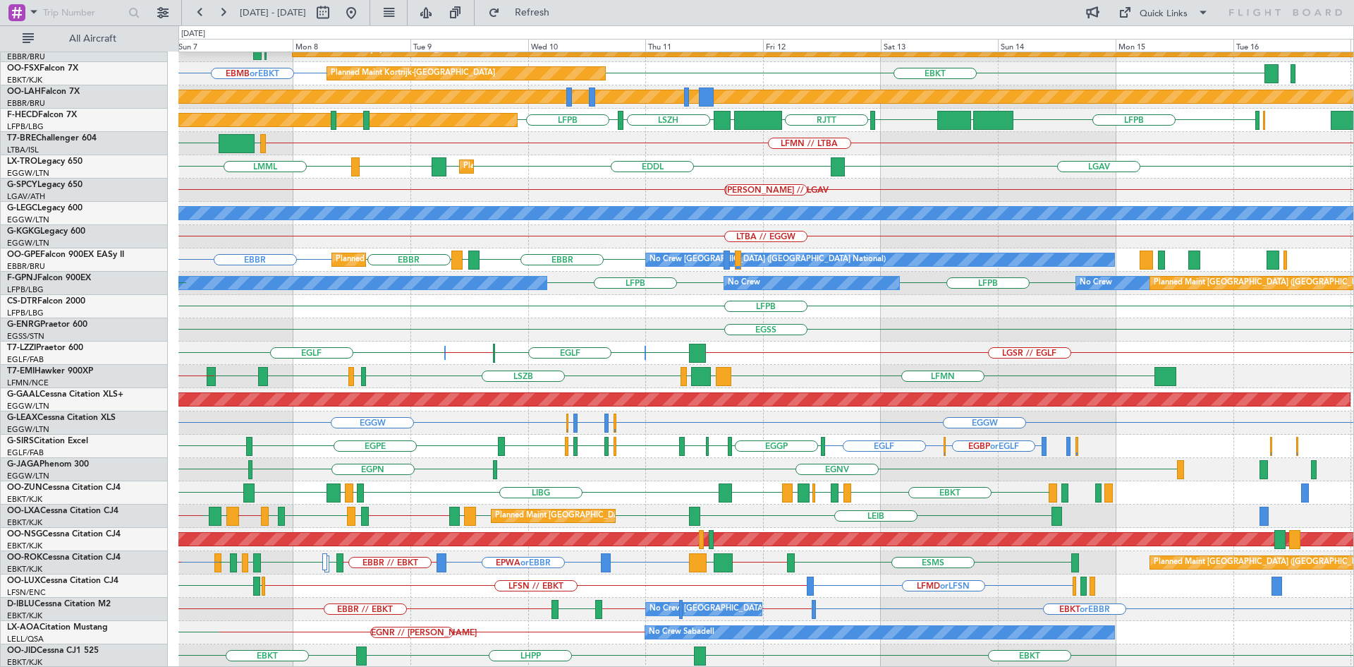
click at [795, 581] on div "LIML ELLX KAUS RJAA LTCG KTEB KCMH EBKT EBBR LFMN Planned Maint Kortrijk-Wevelg…" at bounding box center [765, 294] width 1175 height 745
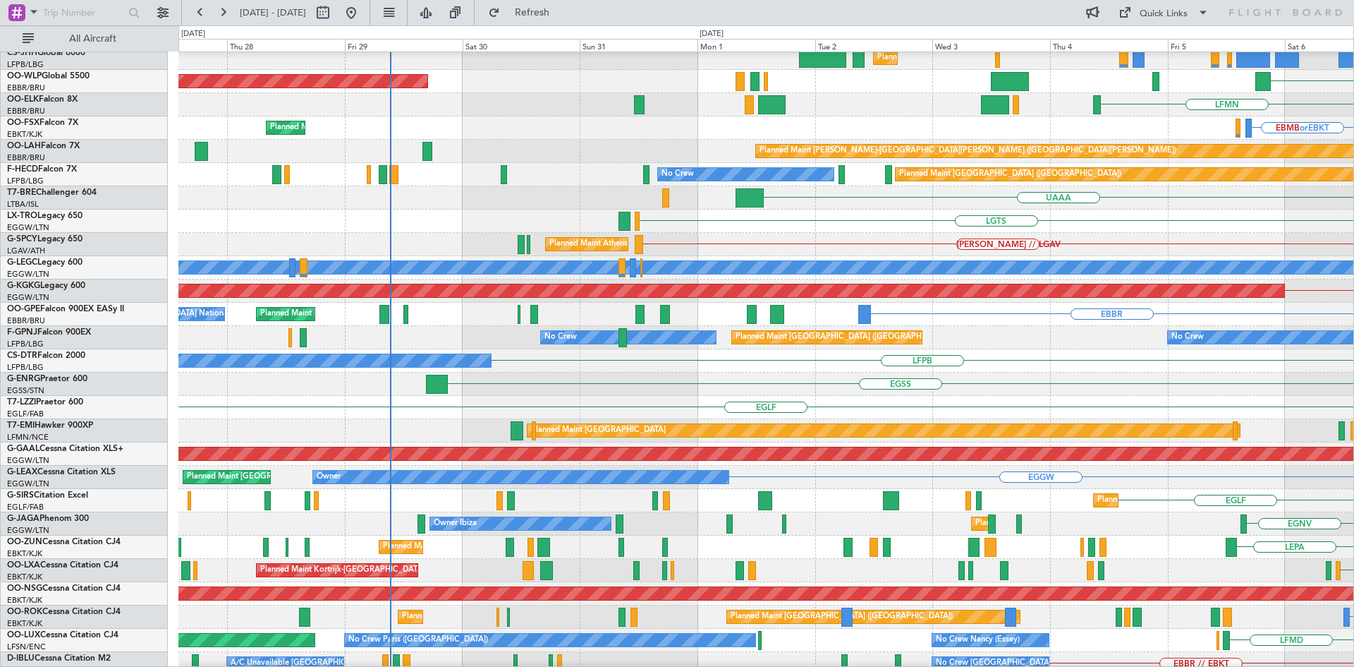
click at [1354, 342] on html "07 Sep 2025 - 17 Sep 2025 Refresh Quick Links All Aircraft OJAI or EGGW EGGW Pl…" at bounding box center [677, 333] width 1354 height 667
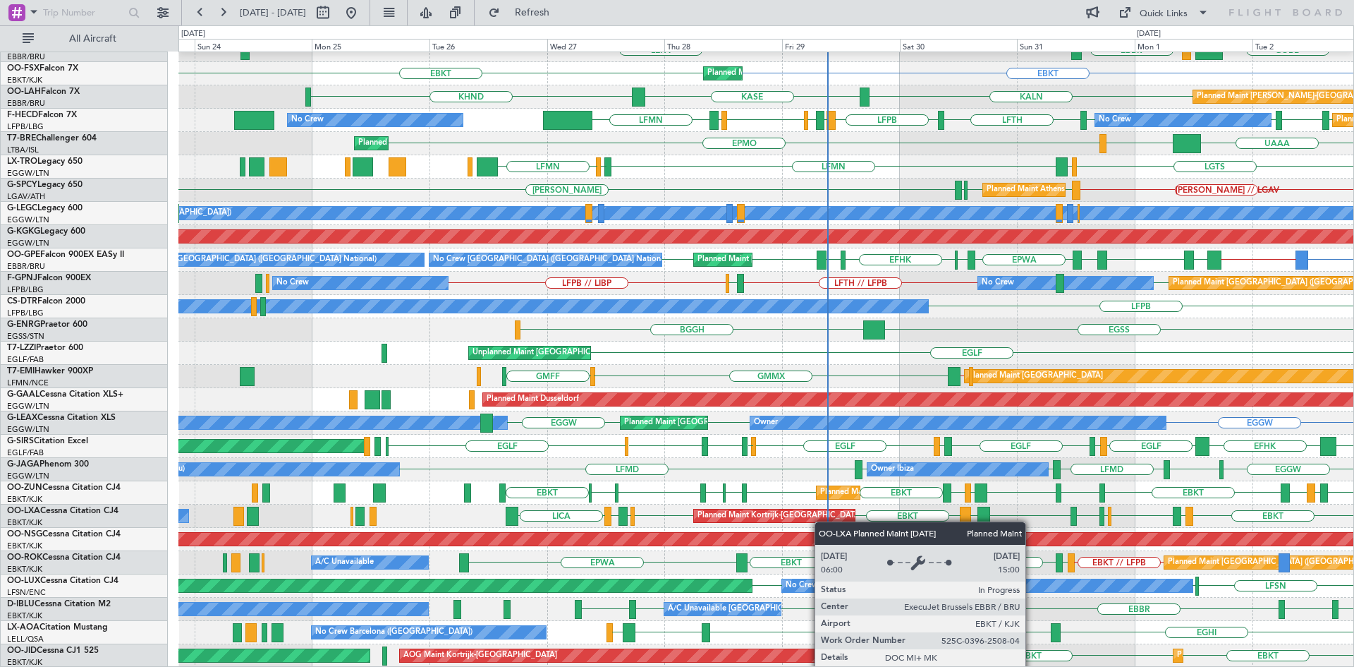
click at [822, 521] on div "Planned Maint Berlin (Brandenburg) EBLG EBBR LIRZ EDDB KCMH KTEB GOBD LIRA EBBR…" at bounding box center [765, 294] width 1175 height 745
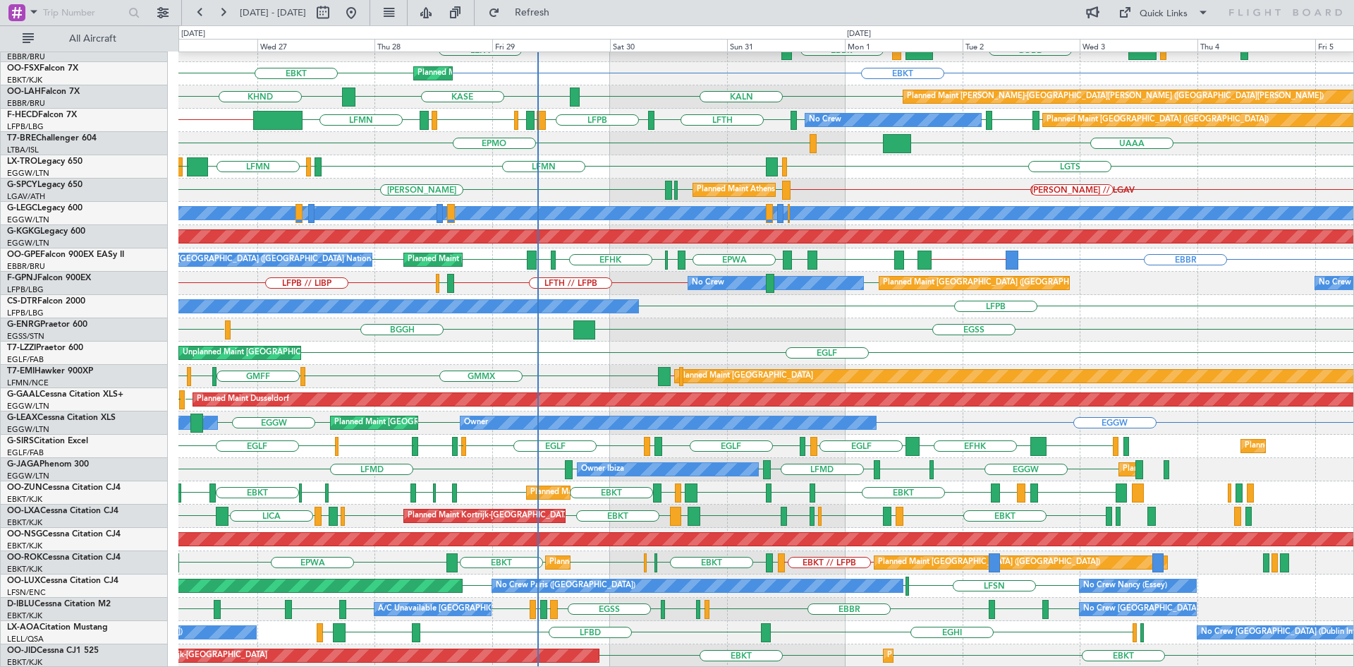
click at [623, 574] on div "EBLG EBBR LIRZ EDDB Planned Maint Berlin (Brandenburg) GOBD LIRA EBBR LEPA EBKT…" at bounding box center [765, 294] width 1175 height 745
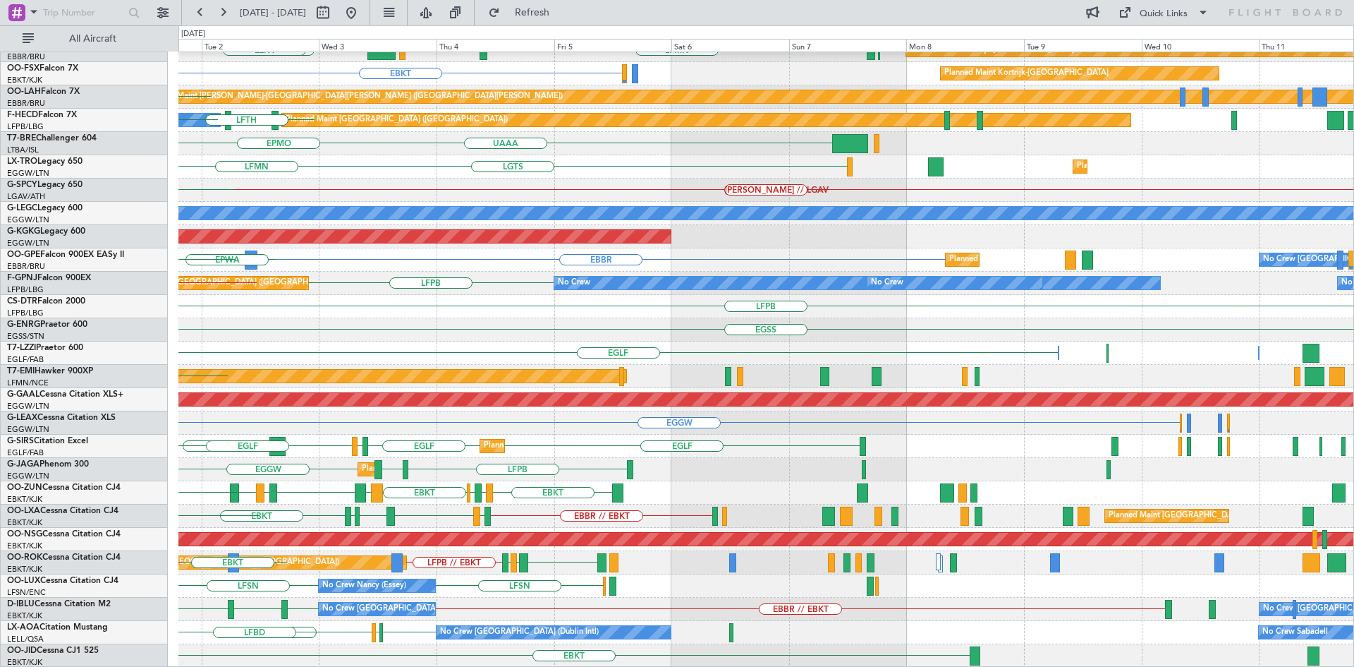
click at [0, 141] on div "KTEB KCMH EBLG EBBR LIRZ EDDB LFMN EBBR LIML GOBD Planned Maint Kortrijk-Wevelg…" at bounding box center [677, 345] width 1354 height 641
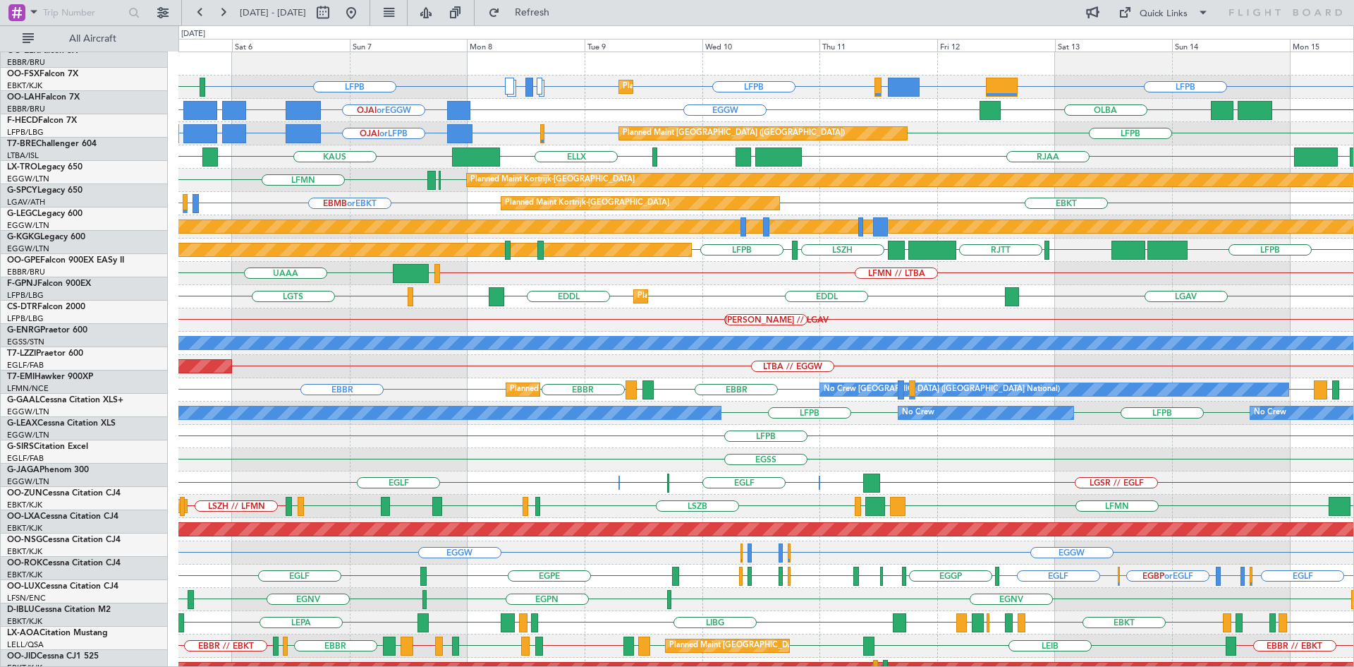
scroll to position [0, 0]
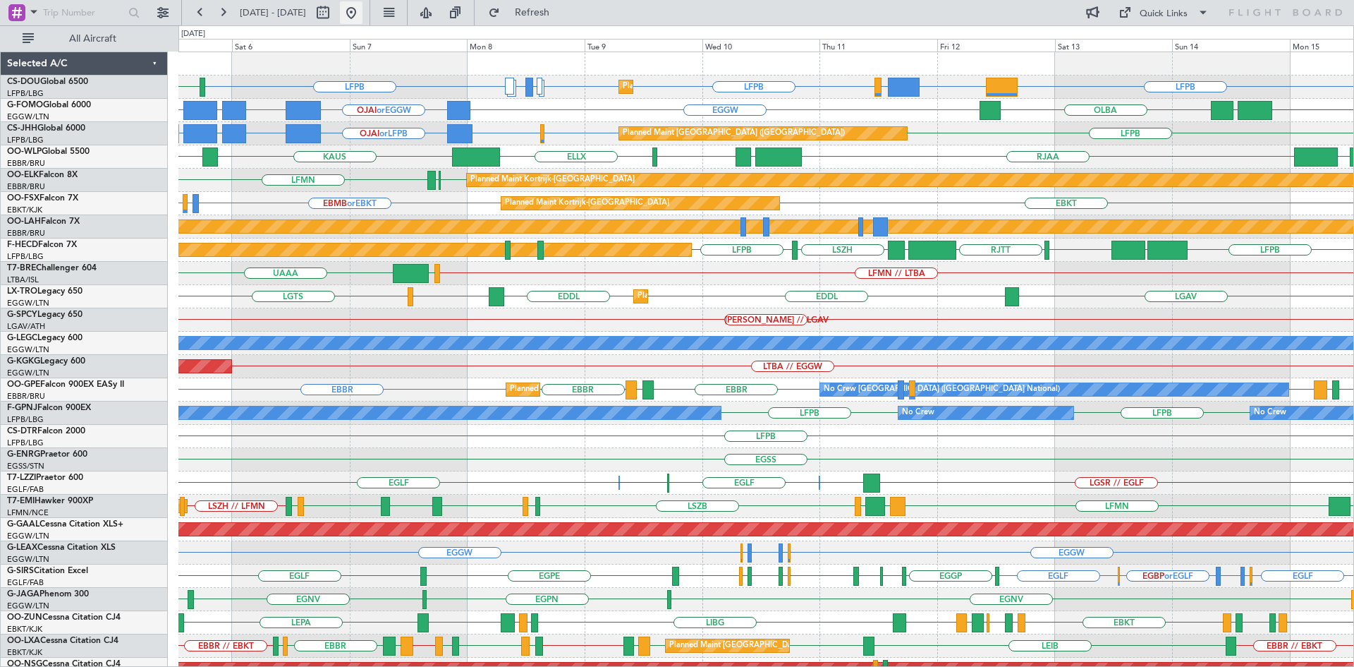
click at [363, 18] on button at bounding box center [351, 12] width 23 height 23
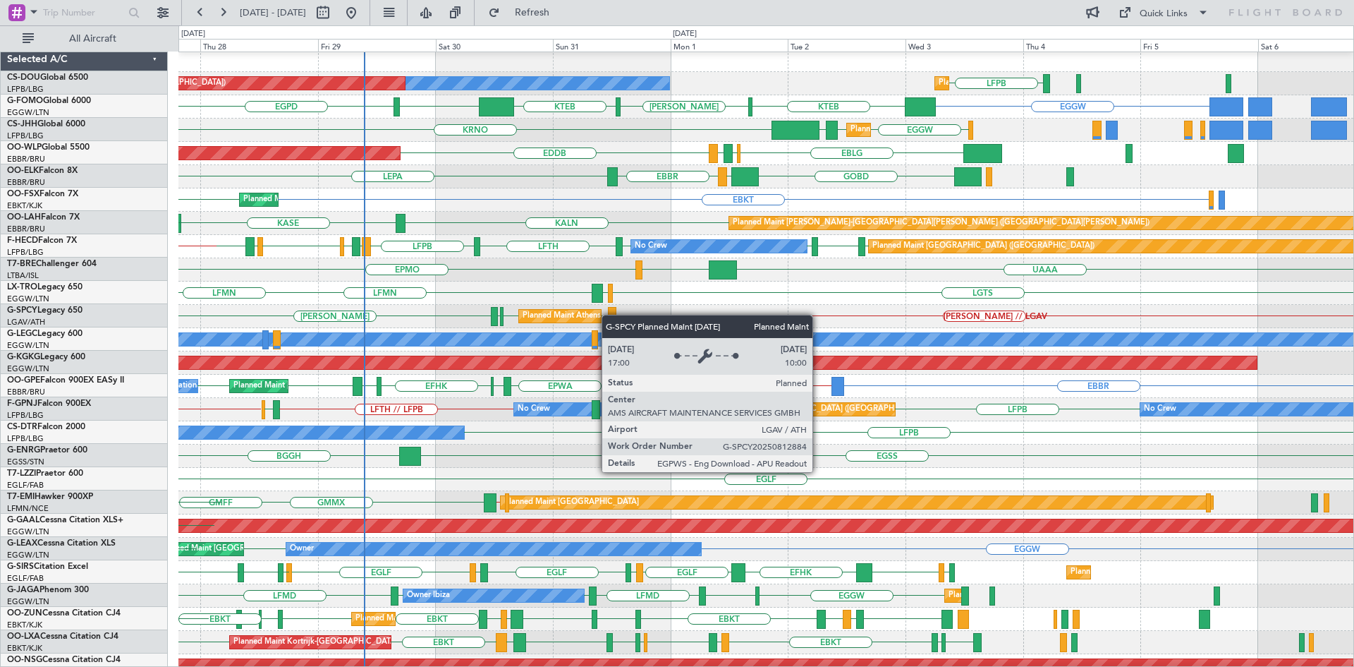
click at [578, 313] on div "HEMM // LGAV LGAV LGMK LGAV HEMM Planned Maint Athens (Eleftherios Venizelos In…" at bounding box center [765, 316] width 1175 height 23
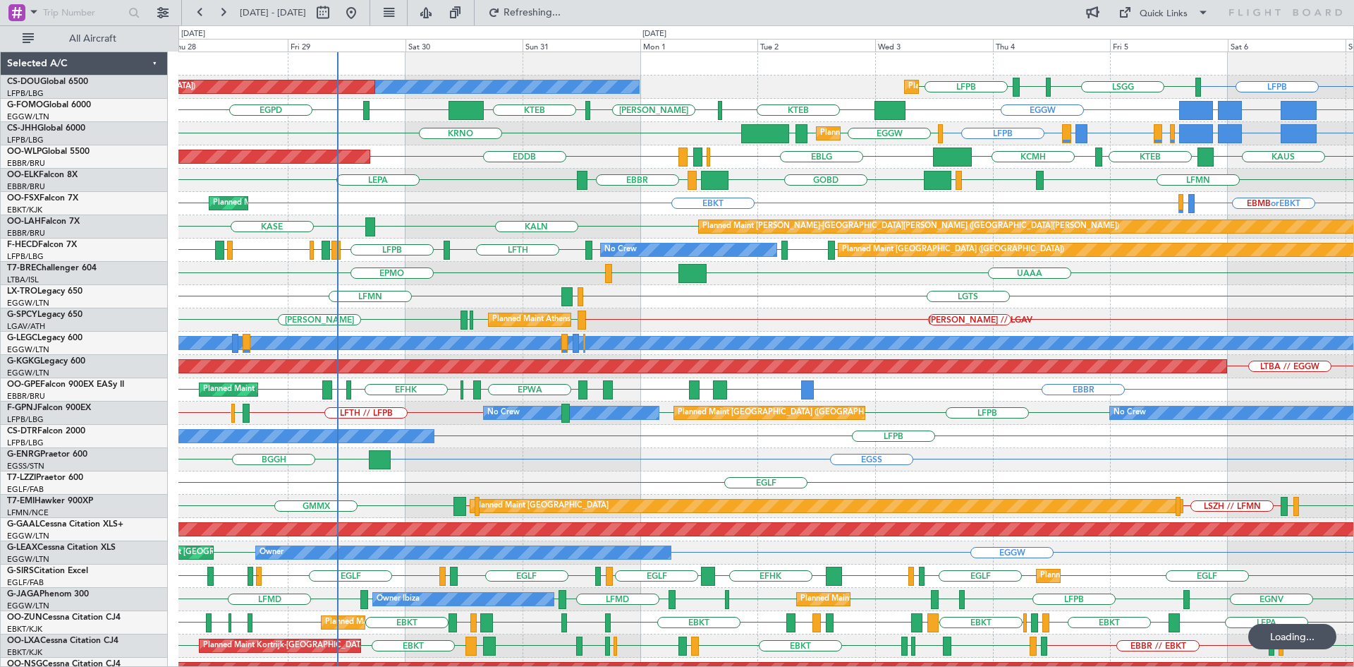
scroll to position [130, 0]
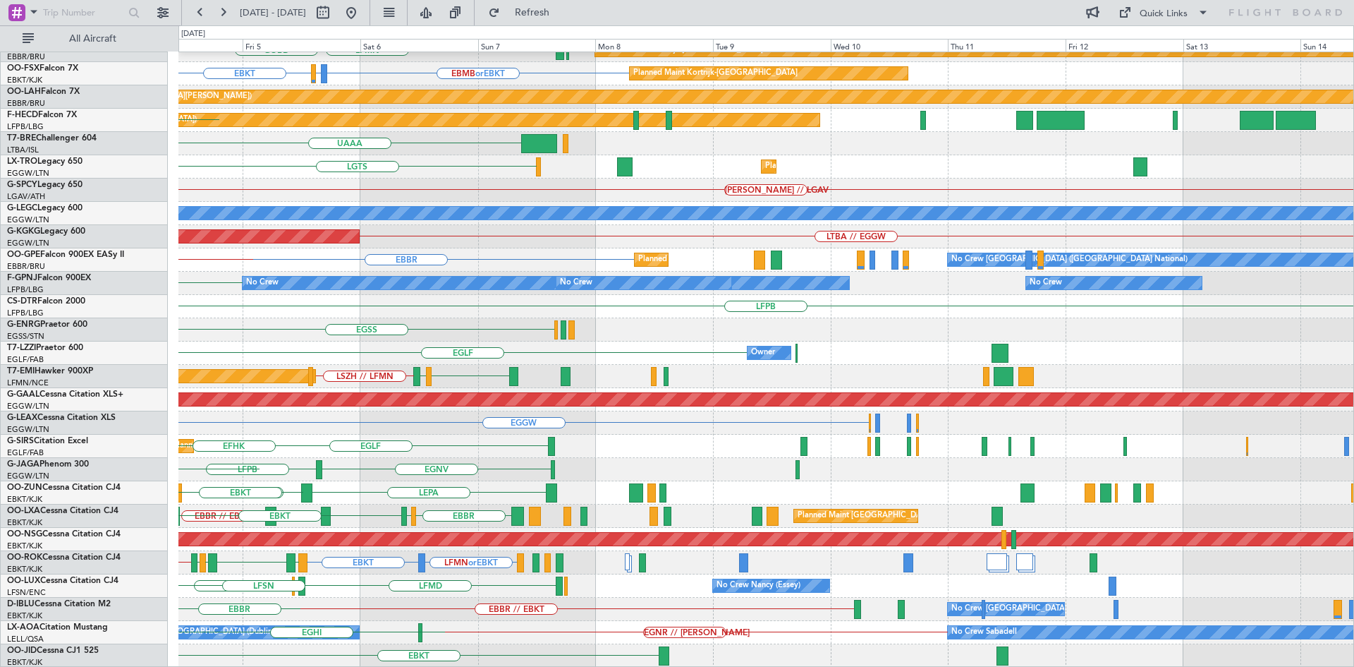
click at [140, 259] on div "KAUS KTEB KCMH EBLG LFMN Planned Maint Kortrijk-Wevelgem EBBR LIML GOBD EBMB or…" at bounding box center [677, 345] width 1354 height 641
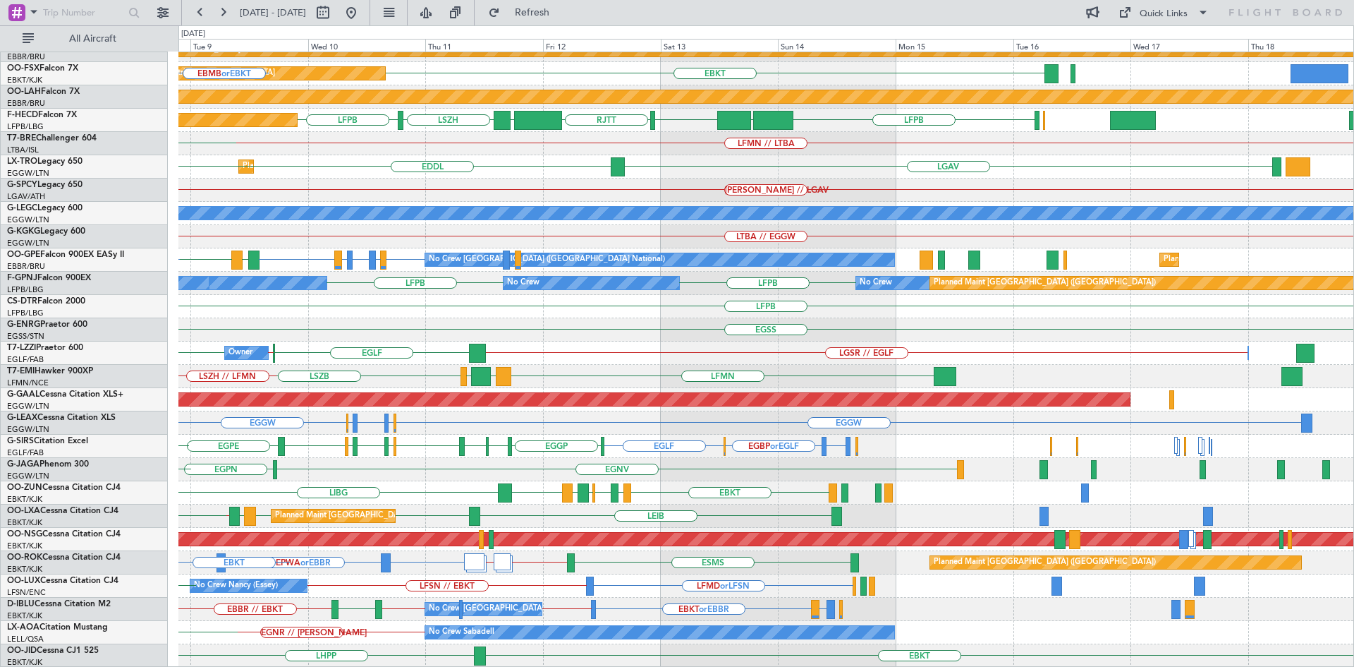
click at [438, 293] on div "RJAA LTCG LIML ELLX KAUS Planned Maint Kortrijk-Wevelgem EBBR EBKT LFMN Planned…" at bounding box center [765, 294] width 1175 height 745
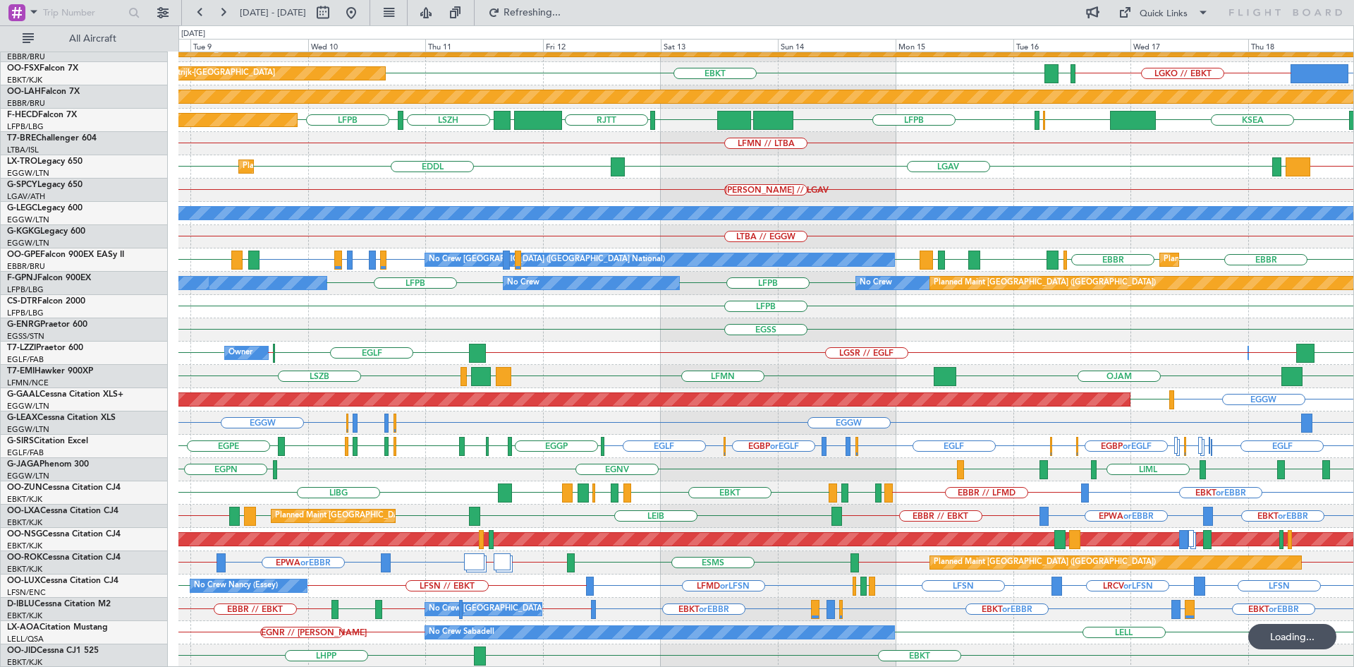
click at [712, 310] on div "RJAA LTCG LIML ELLX EBLG // EBBR LIML ELLX UBBB Planned Maint Kortrijk-Wevelgem…" at bounding box center [765, 294] width 1175 height 745
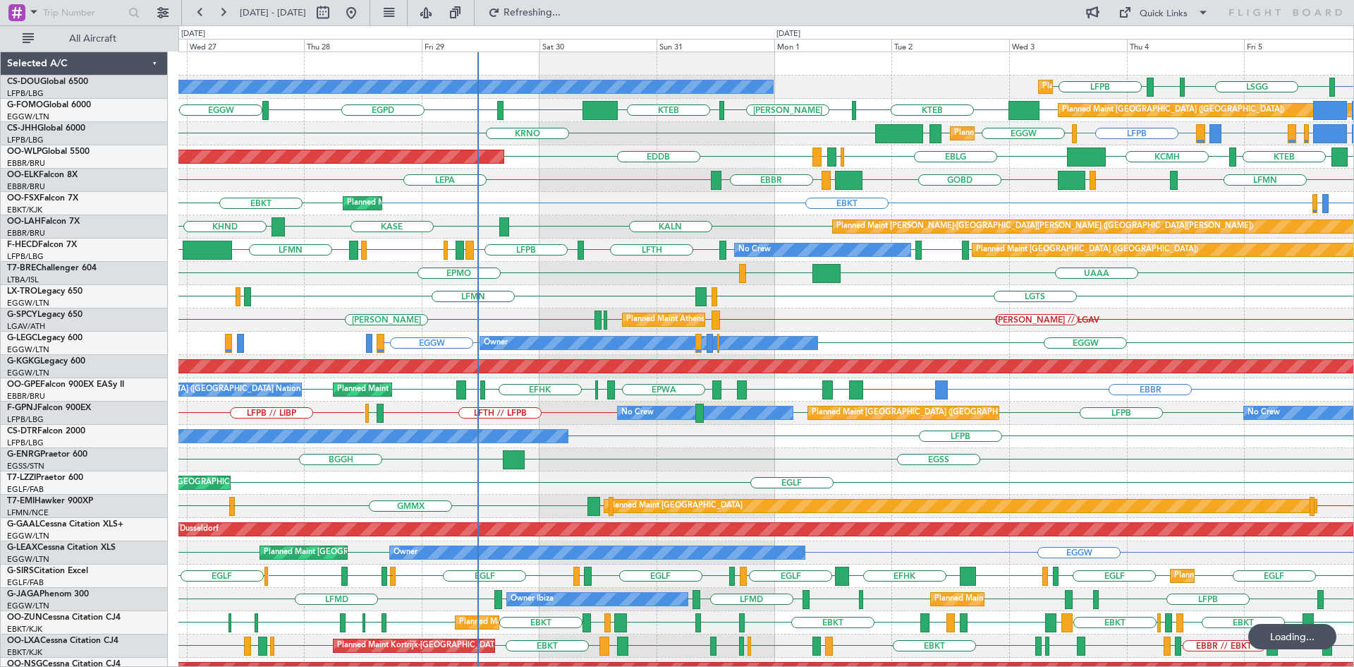
click at [75, 127] on div "Planned Maint Paris (Le Bourget) No Crew Planned Maint Paris (Le Bourget) LFPB …" at bounding box center [677, 345] width 1354 height 641
click at [251, 315] on div "HEMM // LGAV LGAV LGMK HEMM LGAV Planned Maint Athens (Eleftherios Venizelos In…" at bounding box center [765, 319] width 1175 height 23
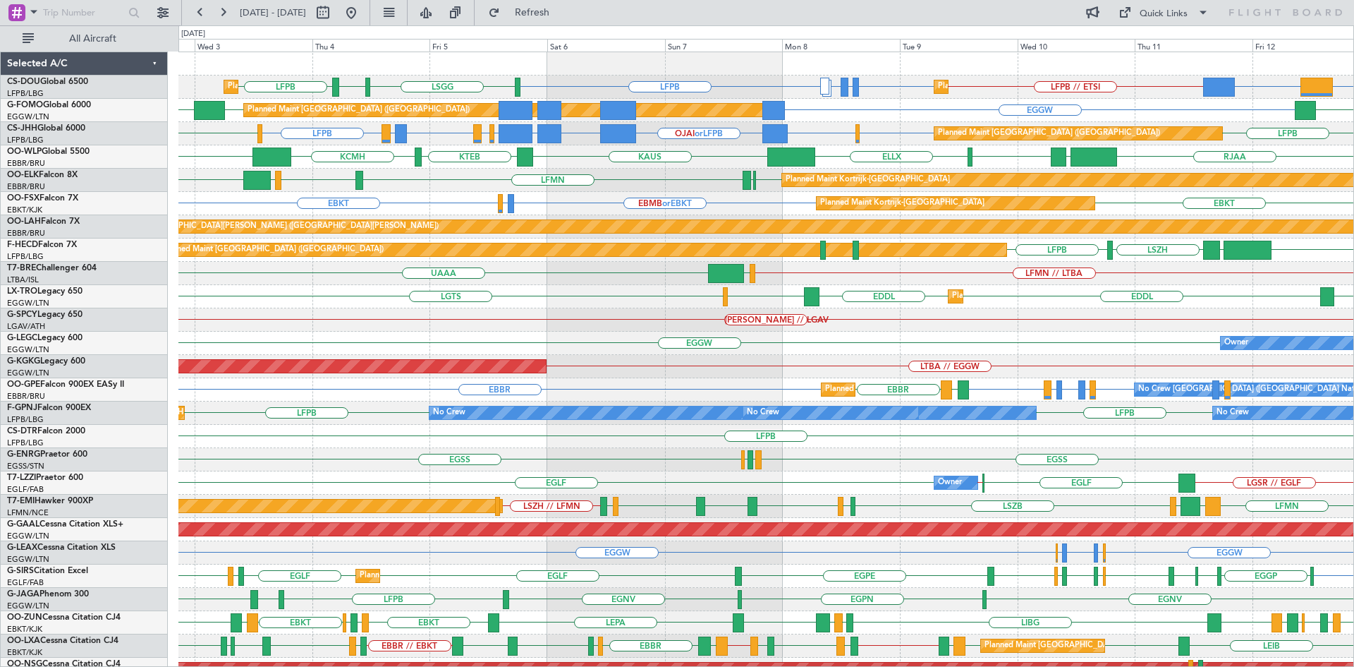
click at [554, 329] on div "HEMM // LGAV Planned Maint Athens (Eleftherios Venizelos Intl)" at bounding box center [765, 319] width 1175 height 23
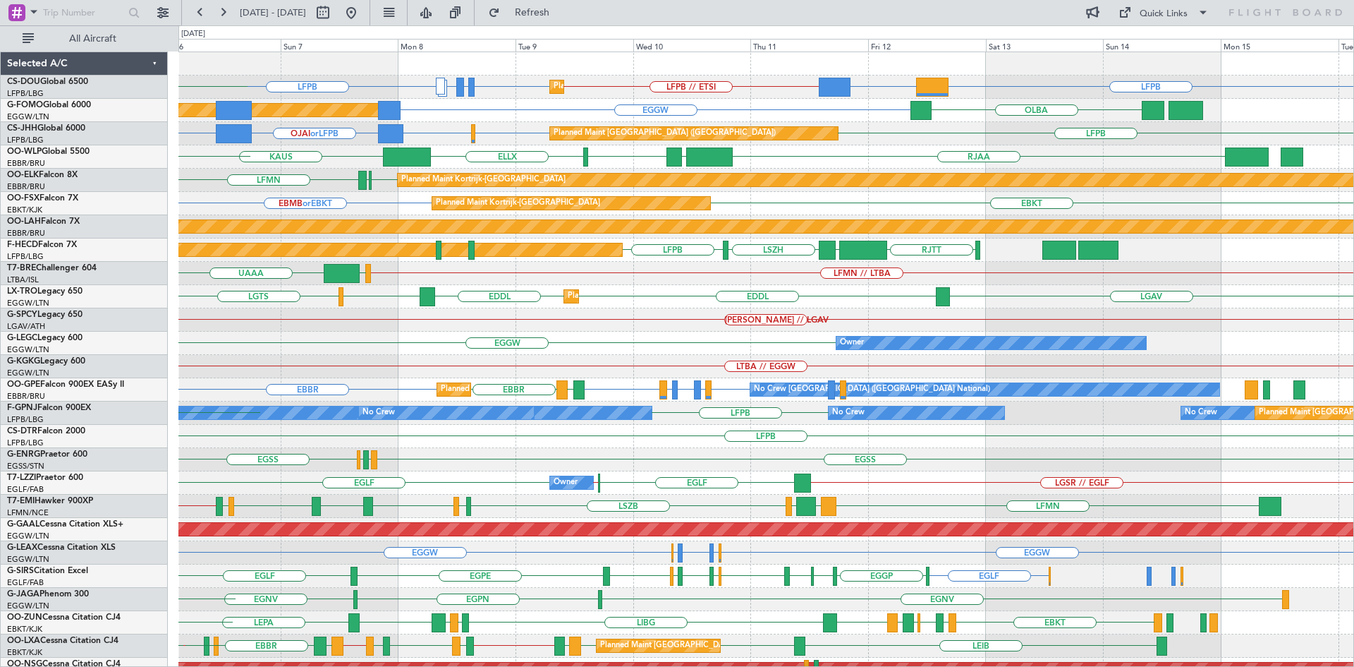
click at [593, 330] on div "[PERSON_NAME] // LGAV" at bounding box center [765, 319] width 1175 height 23
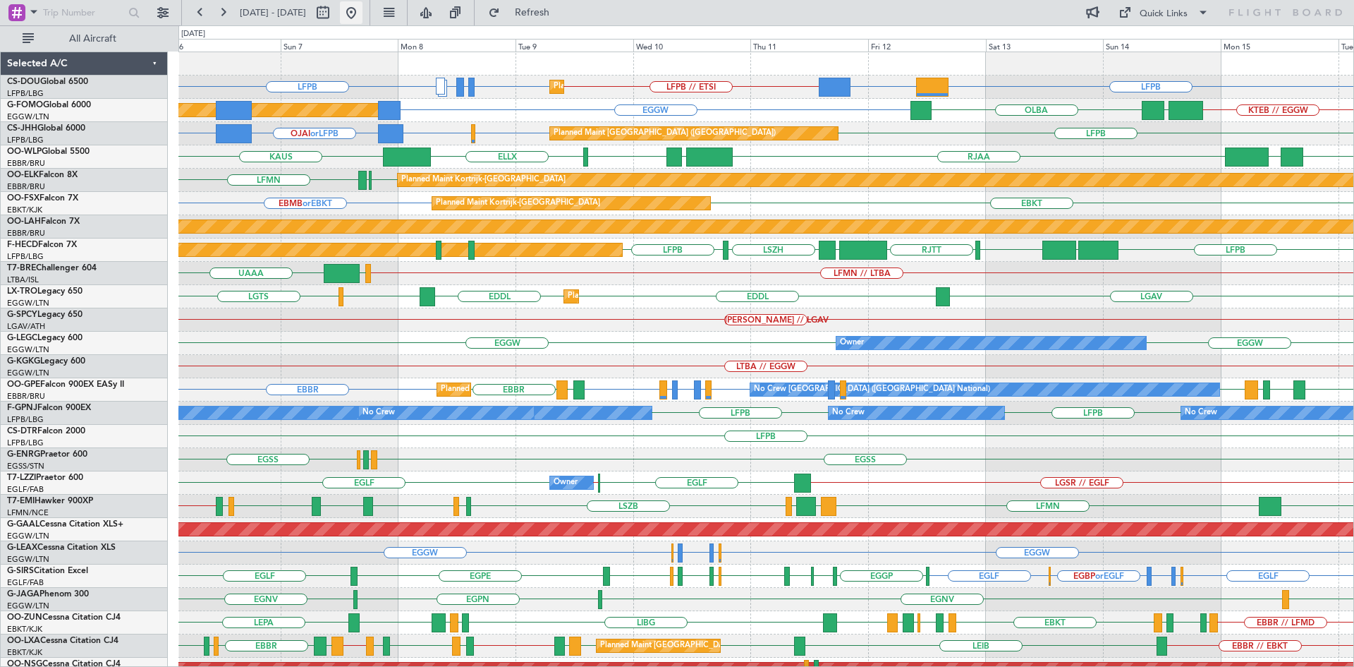
click at [363, 18] on button at bounding box center [351, 12] width 23 height 23
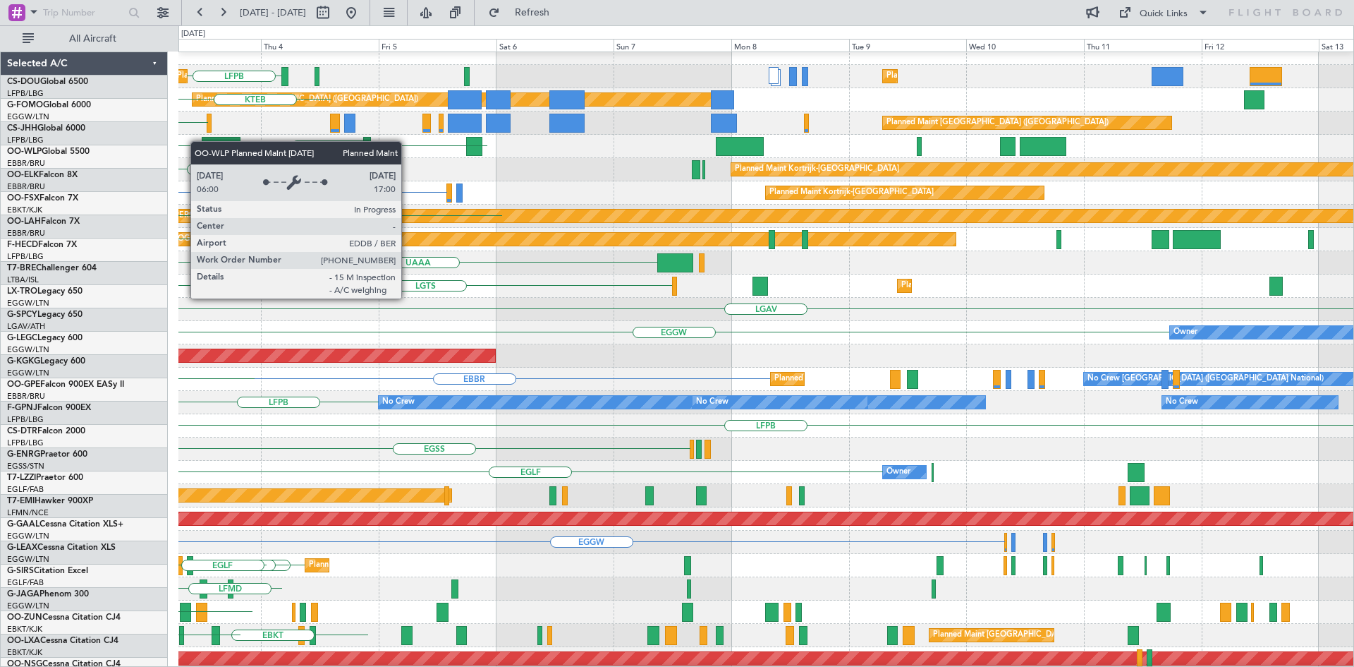
click at [0, 141] on div "LFPB Planned Maint Paris (Le Bourget) Planned Maint Paris (Le Bourget) No Crew …" at bounding box center [677, 345] width 1354 height 641
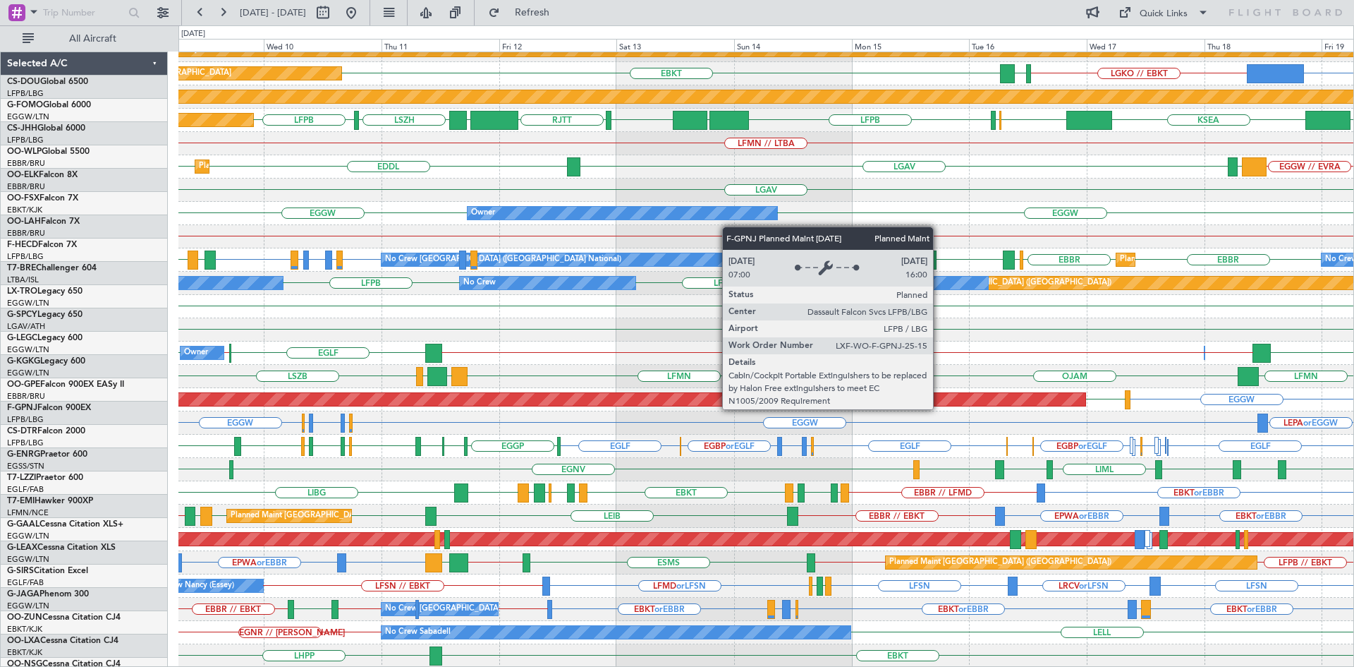
scroll to position [130, 0]
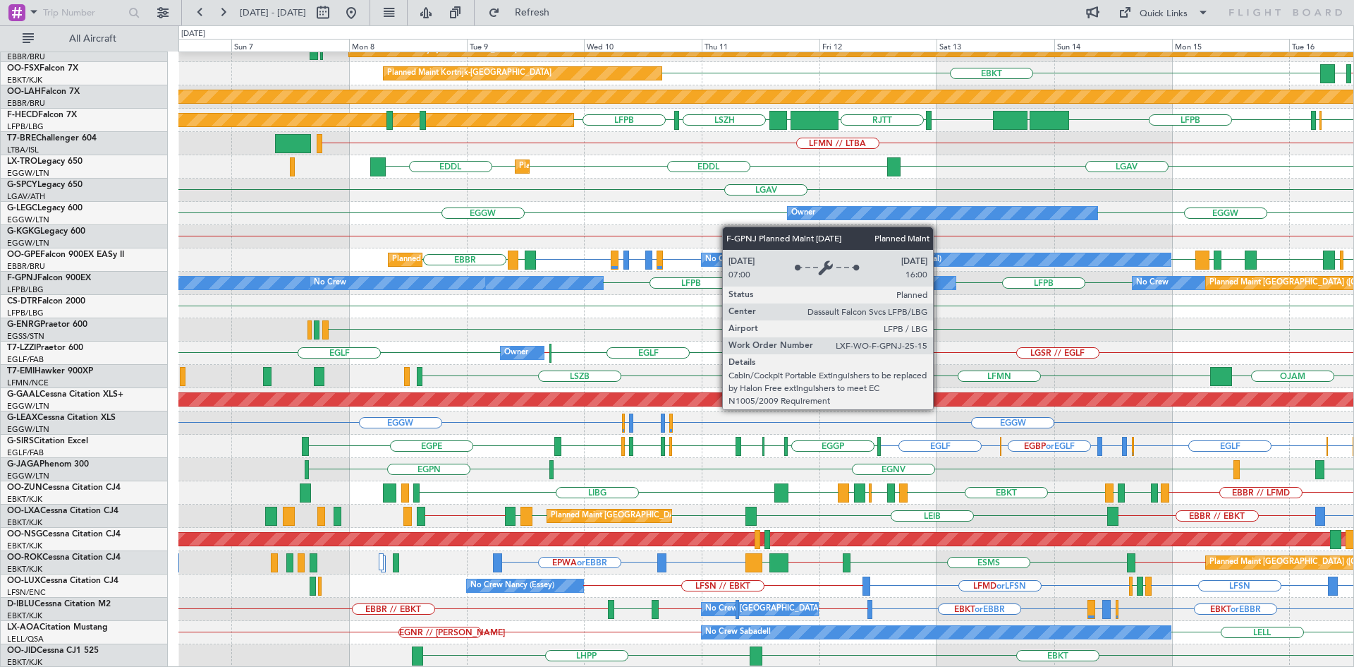
click at [1224, 624] on div "EGNR // LELL No Crew Sabadell LELL No Crew Dublin (Dublin Intl)" at bounding box center [765, 632] width 1175 height 23
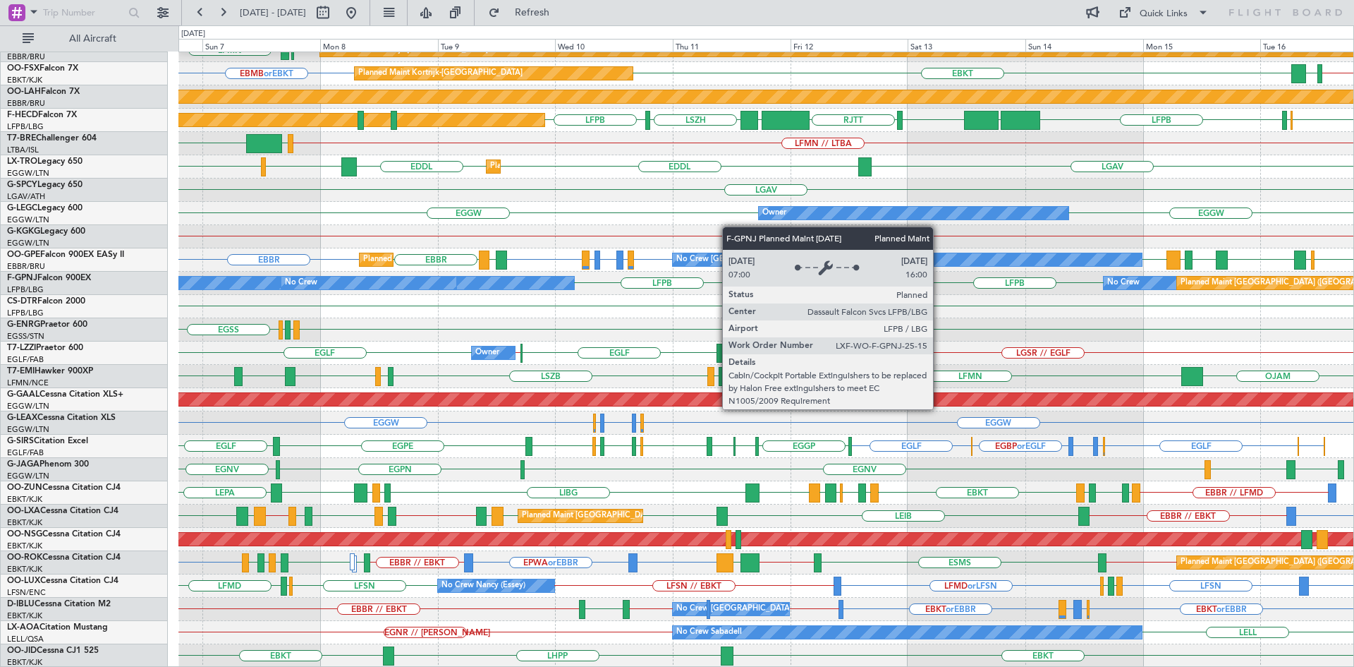
click at [1182, 631] on div "No Crew Sabadell EGNR // LELL LELL No Crew Dublin (Dublin Intl)" at bounding box center [765, 632] width 1175 height 23
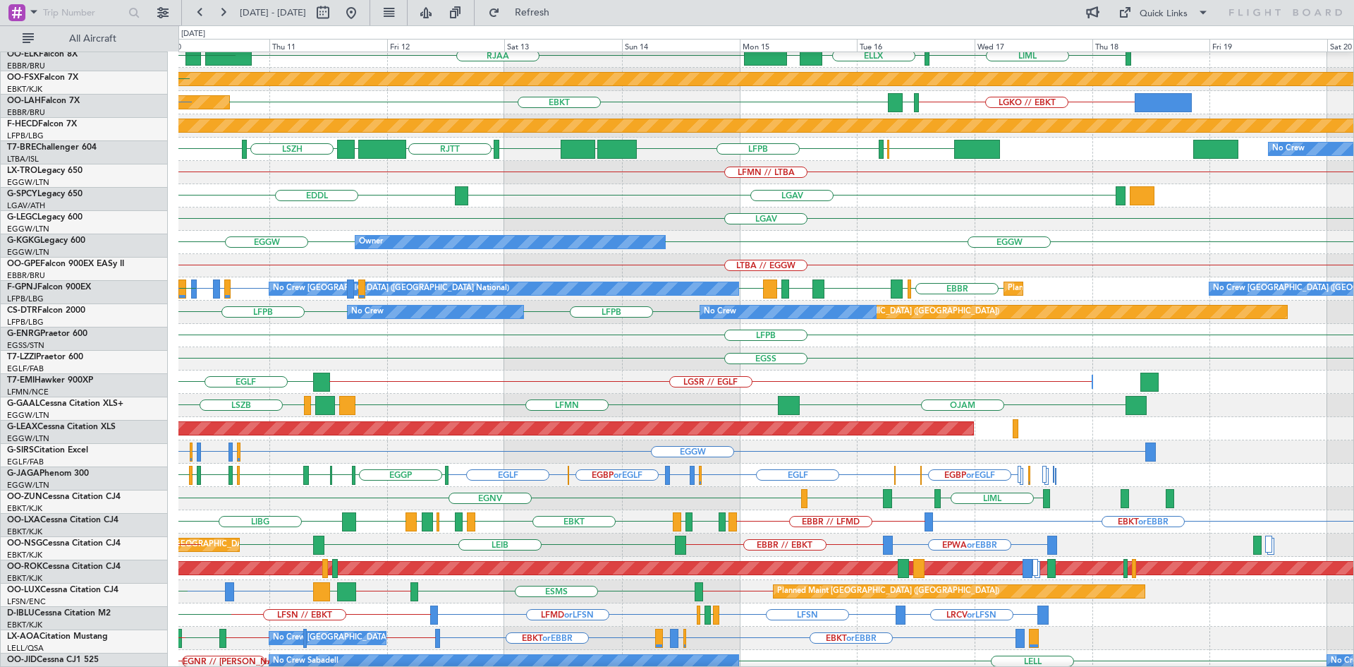
scroll to position [101, 0]
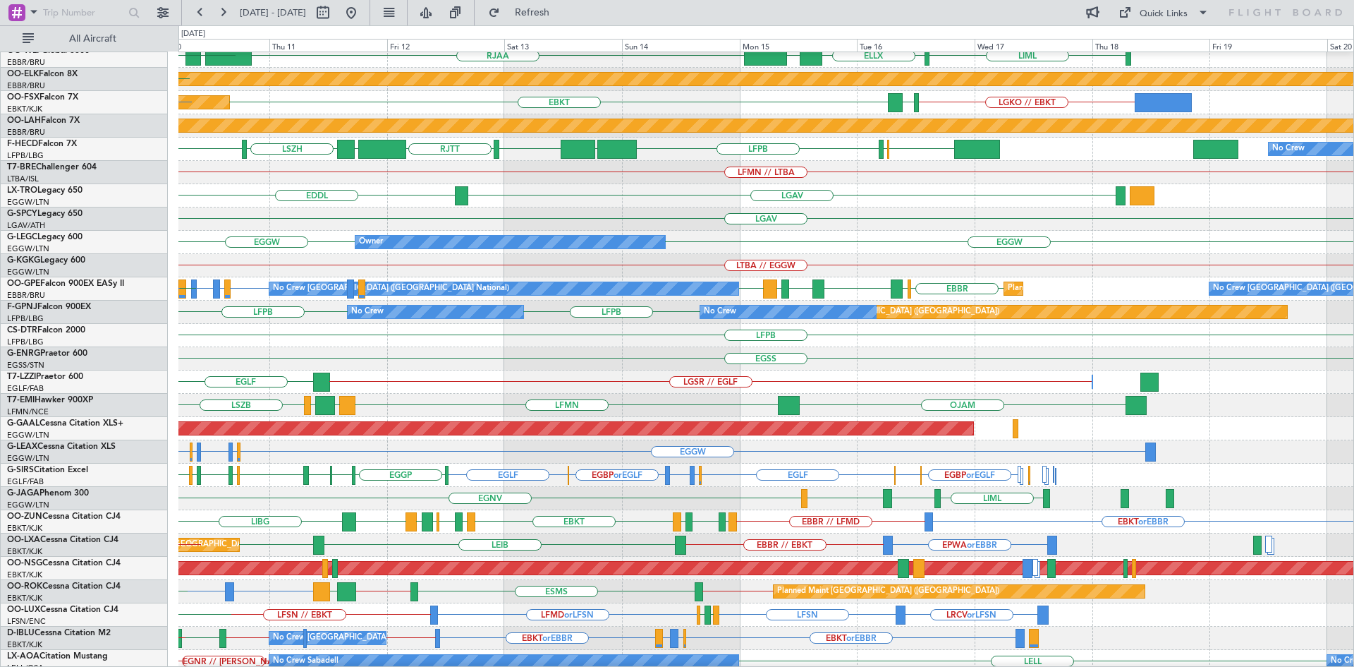
click at [553, 202] on div "LGAV EDDL Planned Maint Dusseldorf EDDL LGAV" at bounding box center [765, 195] width 1175 height 23
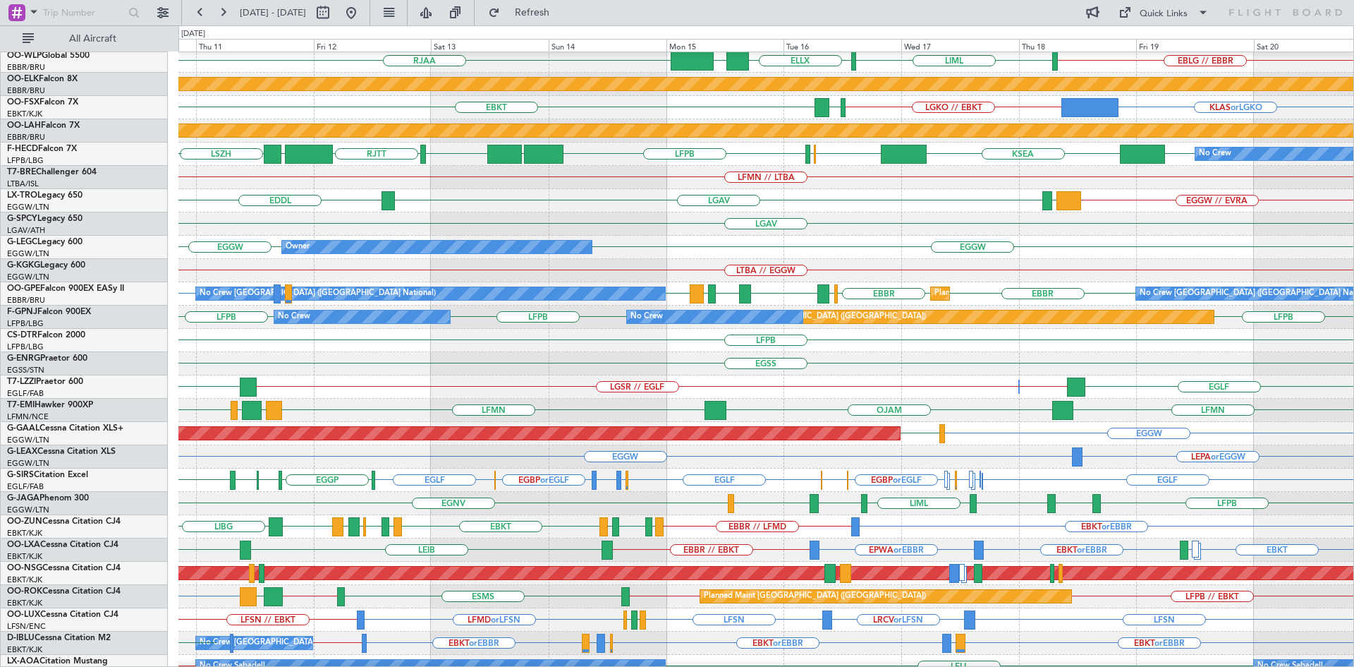
scroll to position [95, 0]
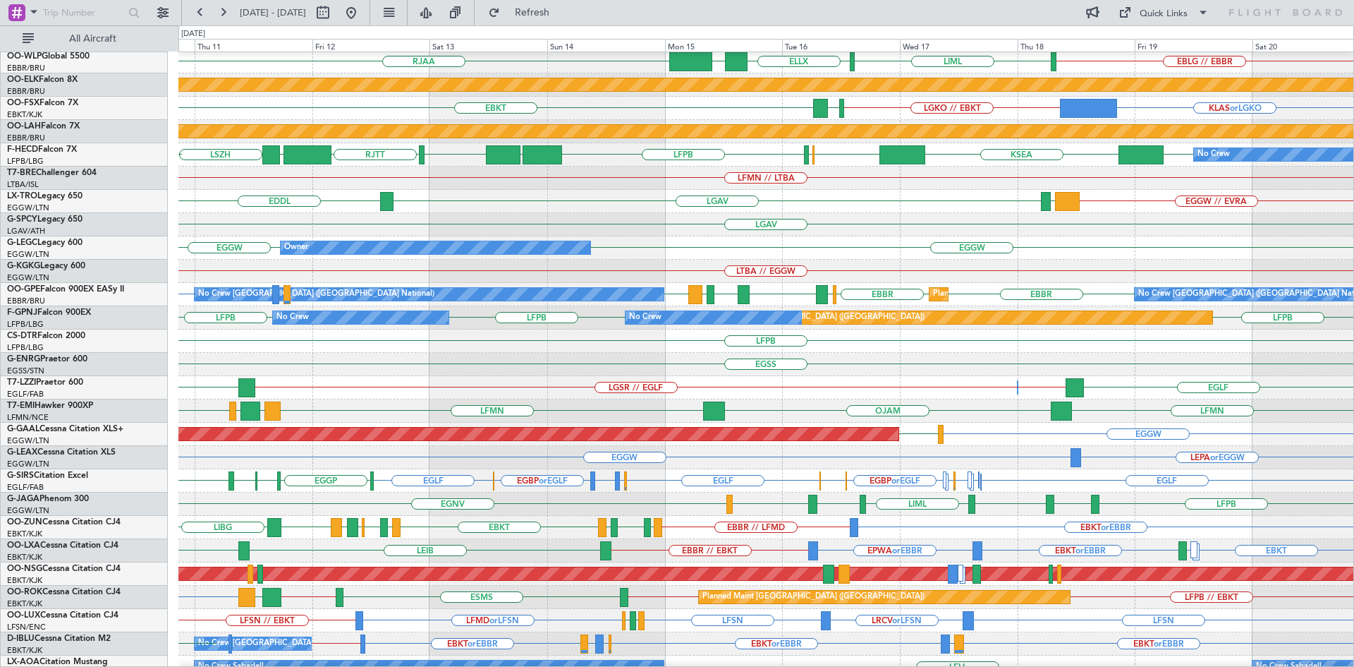
click at [658, 389] on div "LGSR // EGLF EGLF EGLF EGLF // LGSR Owner Owner" at bounding box center [765, 387] width 1175 height 23
